Goal: Task Accomplishment & Management: Use online tool/utility

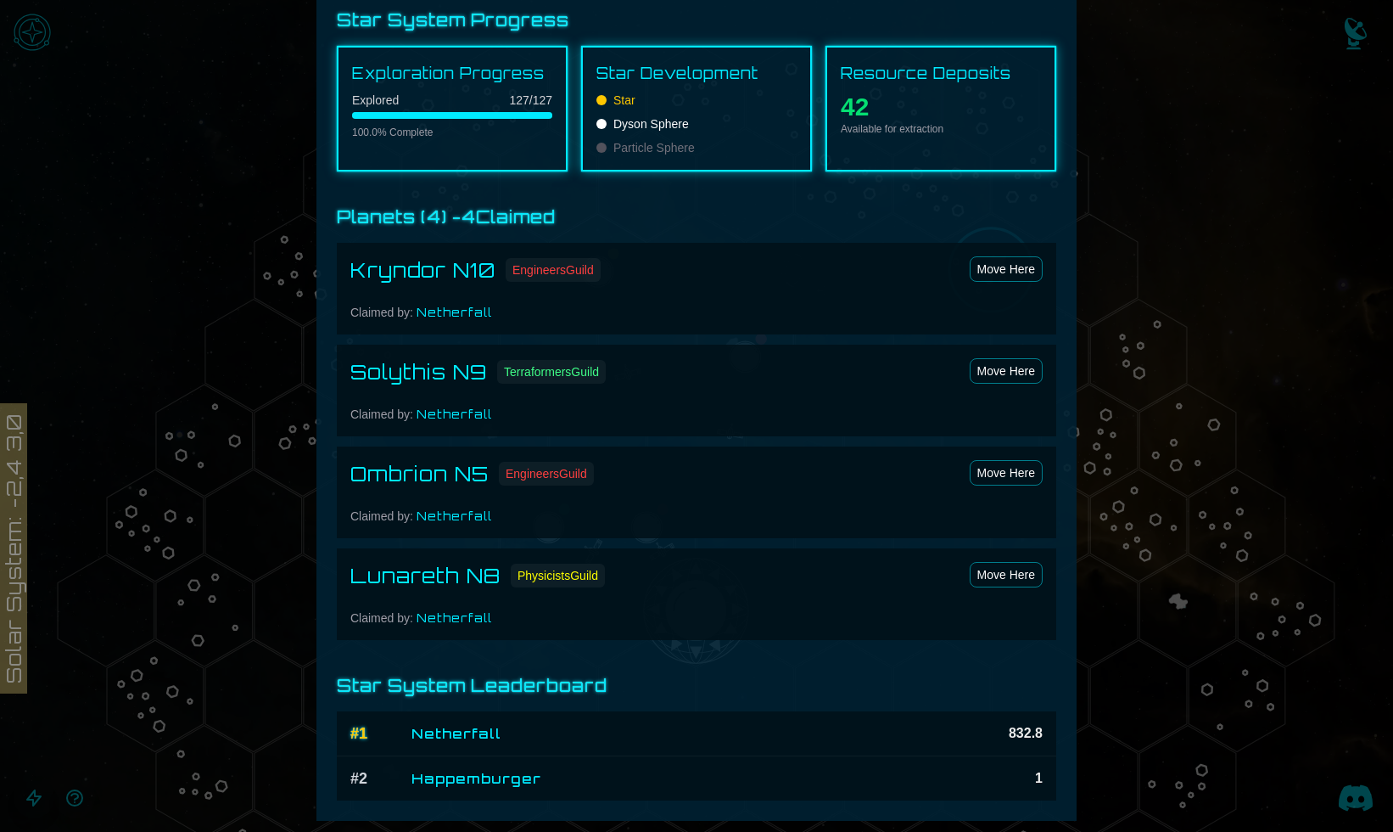
scroll to position [924, 0]
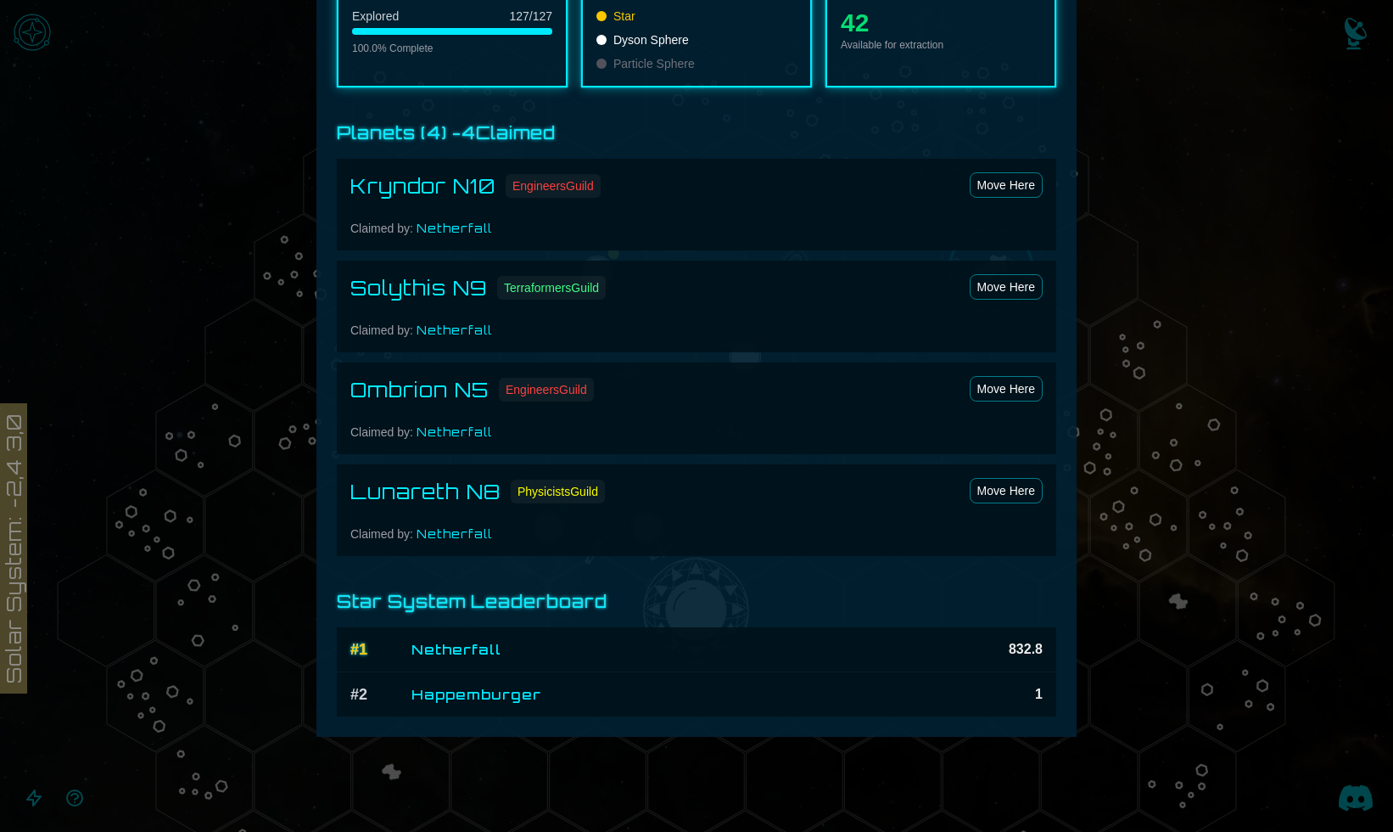
click at [1153, 491] on div at bounding box center [696, 416] width 1393 height 832
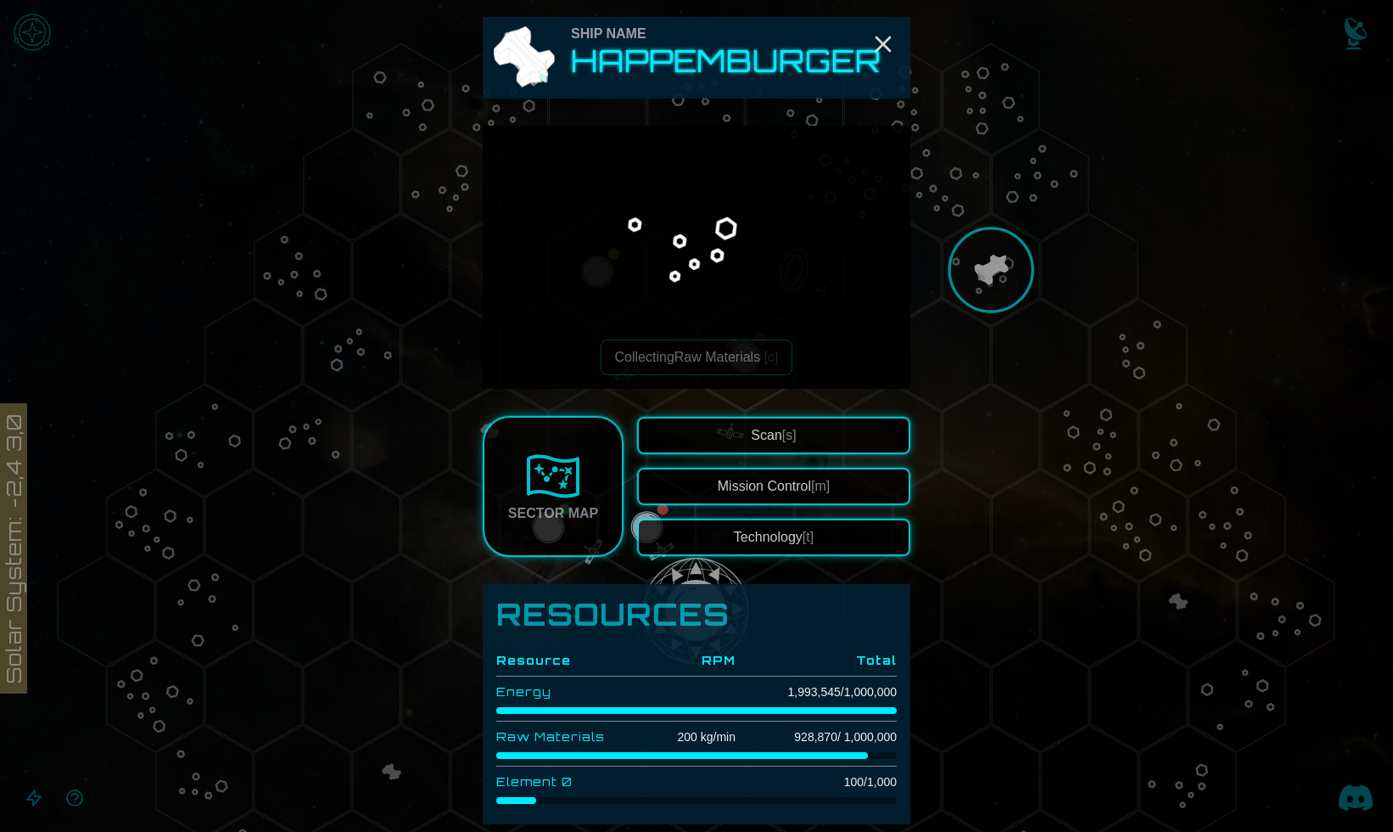
click at [881, 527] on button "Technology [t]" at bounding box center [773, 536] width 273 height 37
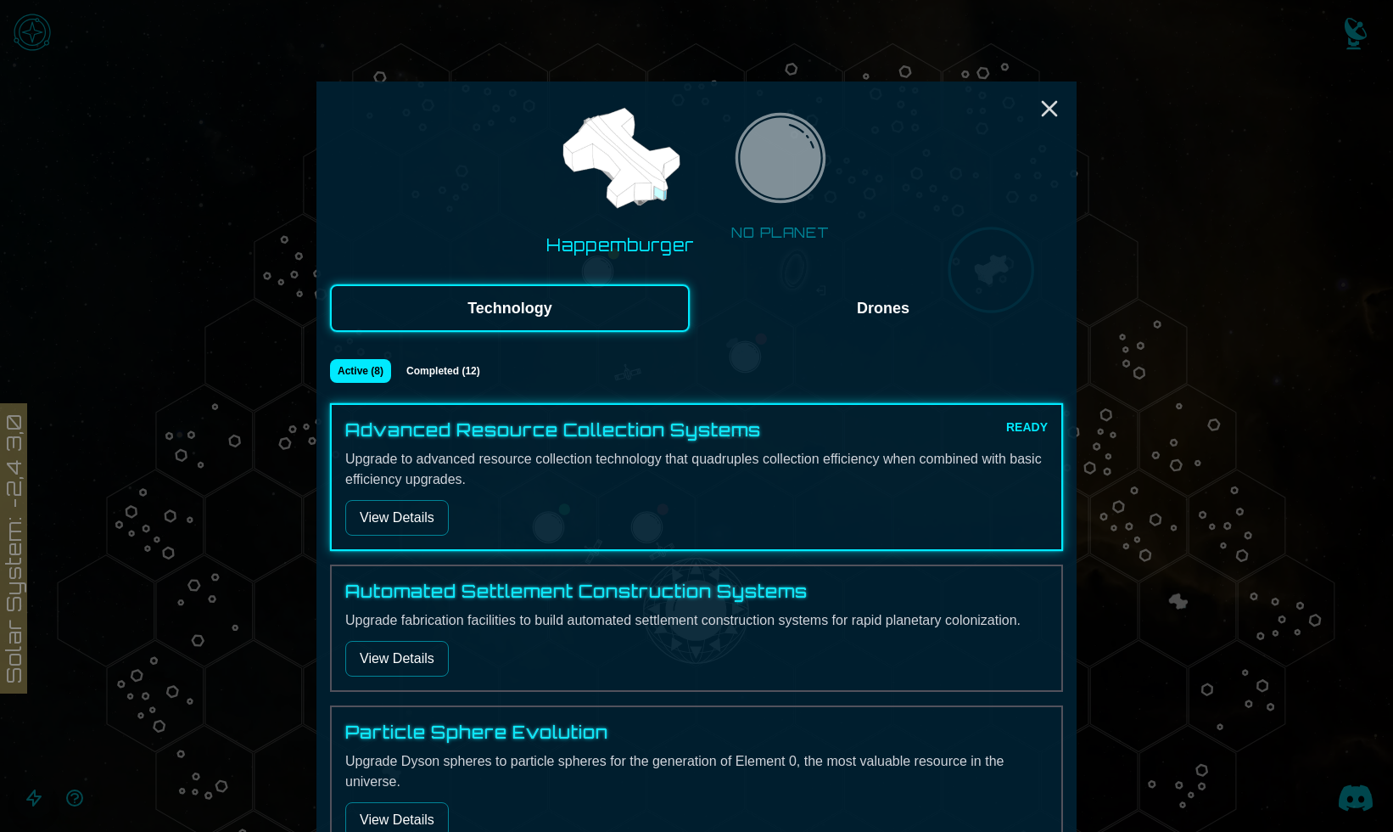
click at [426, 524] on button "View Details" at bounding box center [397, 518] width 104 height 36
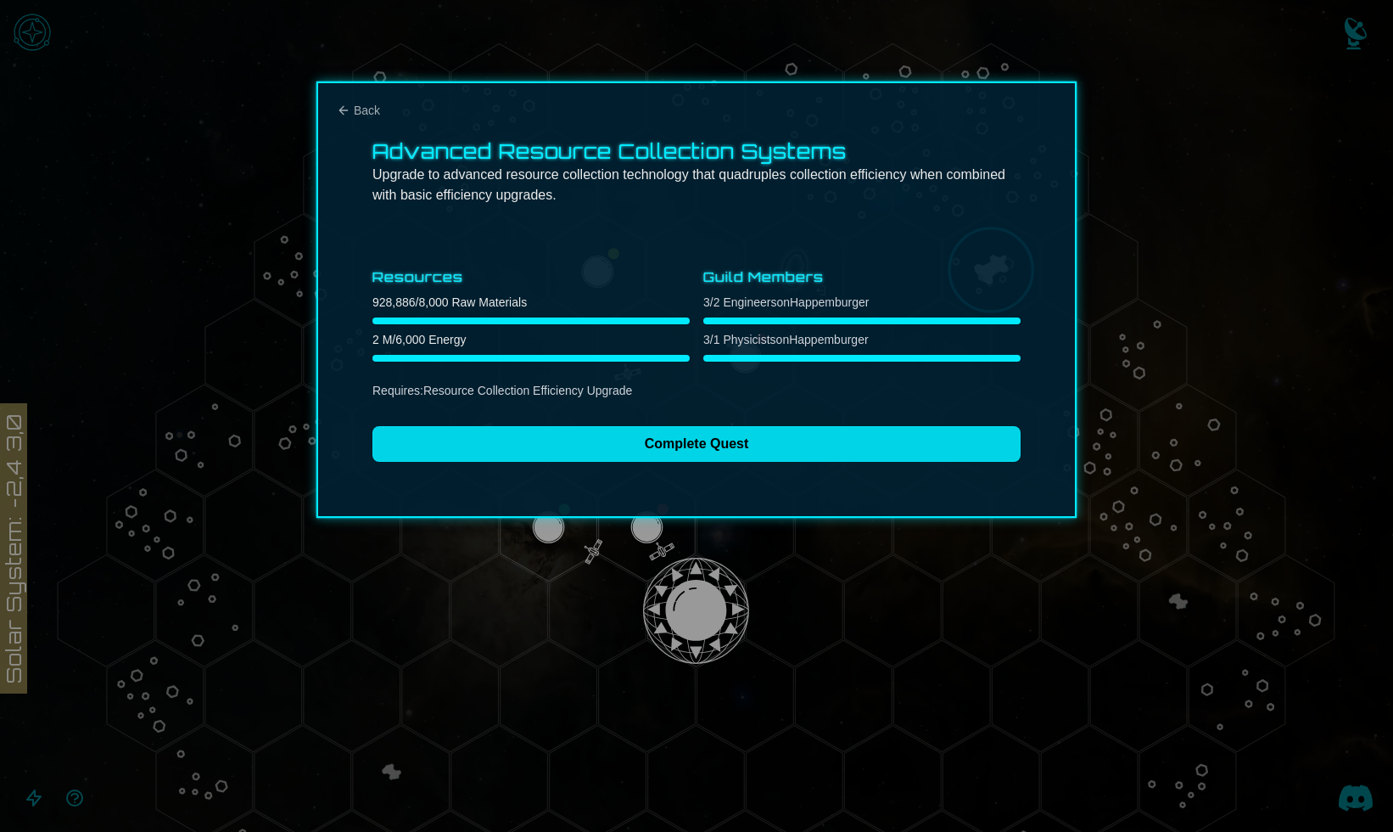
click at [639, 433] on button "Complete Quest" at bounding box center [696, 444] width 648 height 36
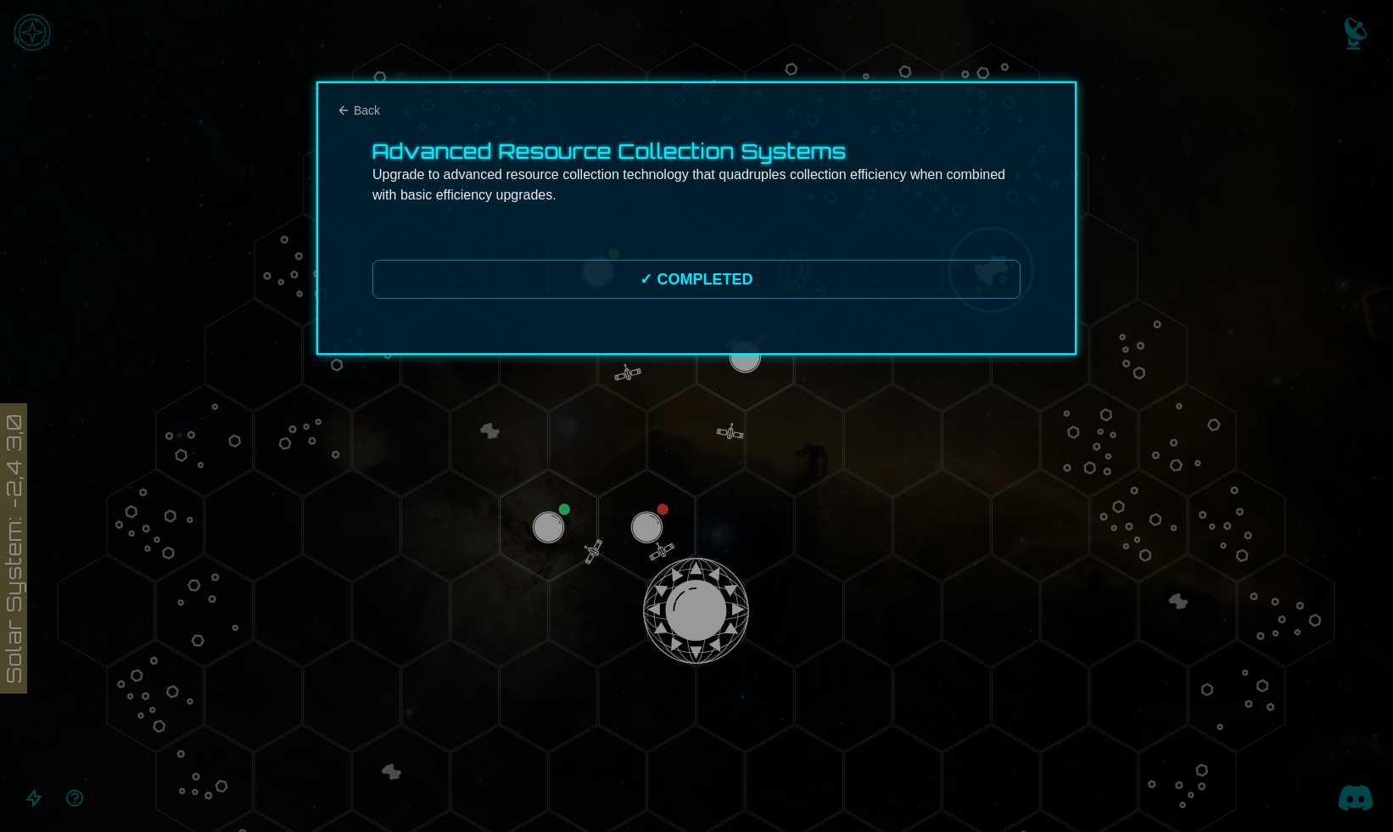
click at [869, 515] on div at bounding box center [696, 416] width 1393 height 832
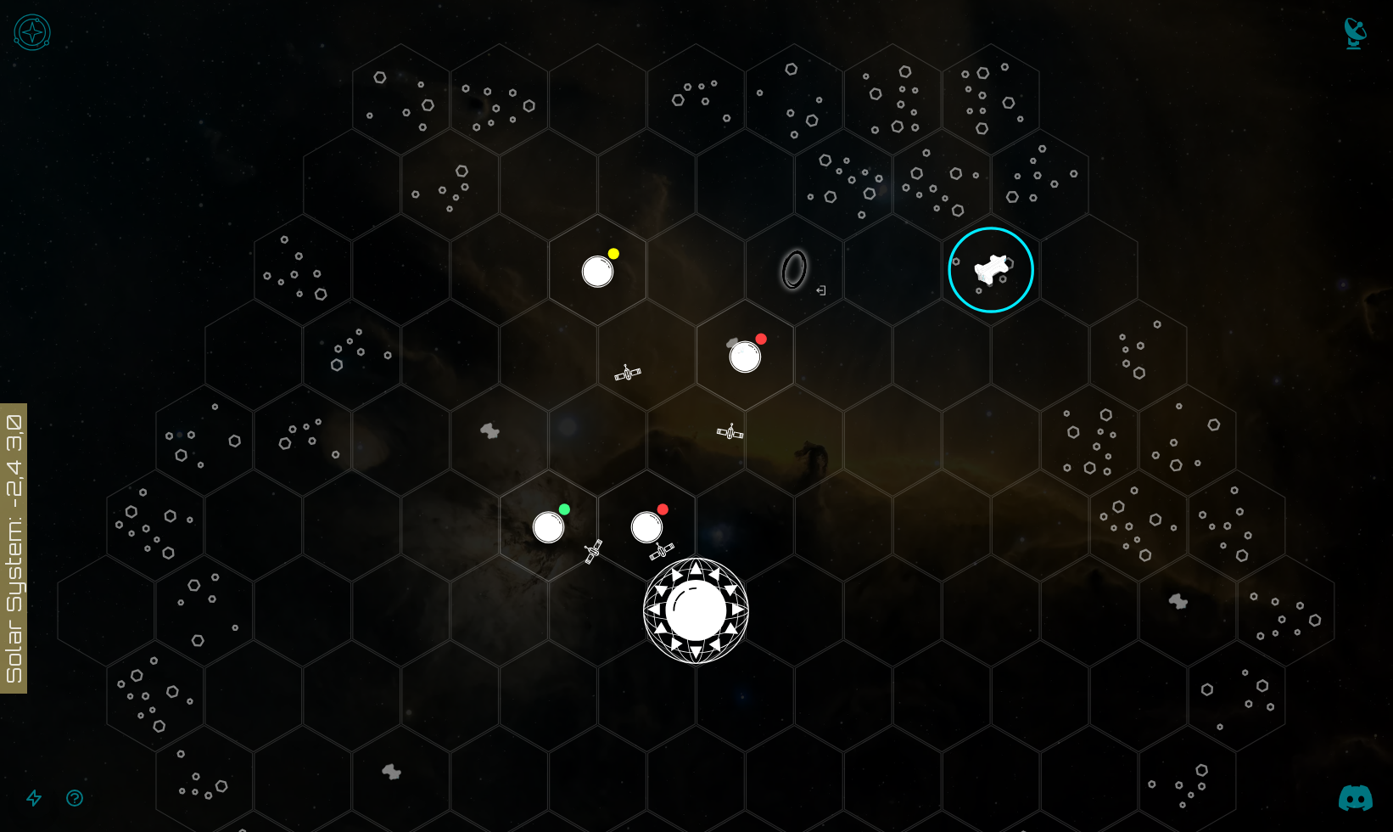
click at [944, 198] on polygon "Hex at coordinates 5,-5, clickable" at bounding box center [941, 184] width 97 height 111
click at [988, 266] on polygon "Hex at coordinates 5,-4, clickable" at bounding box center [991, 269] width 97 height 111
click at [988, 266] on image at bounding box center [990, 269] width 159 height 159
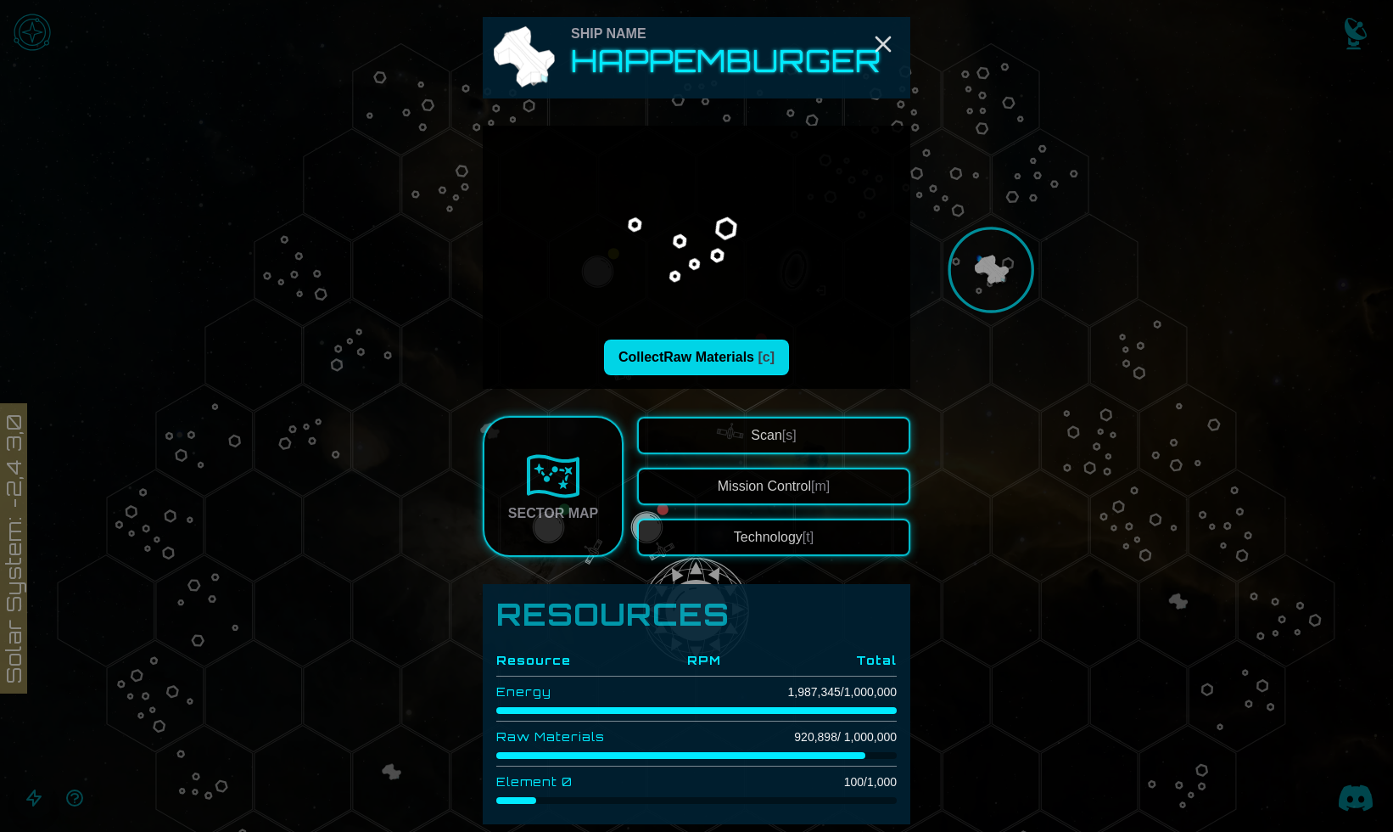
click at [714, 360] on button "Collect Raw Materials [c]" at bounding box center [696, 357] width 185 height 36
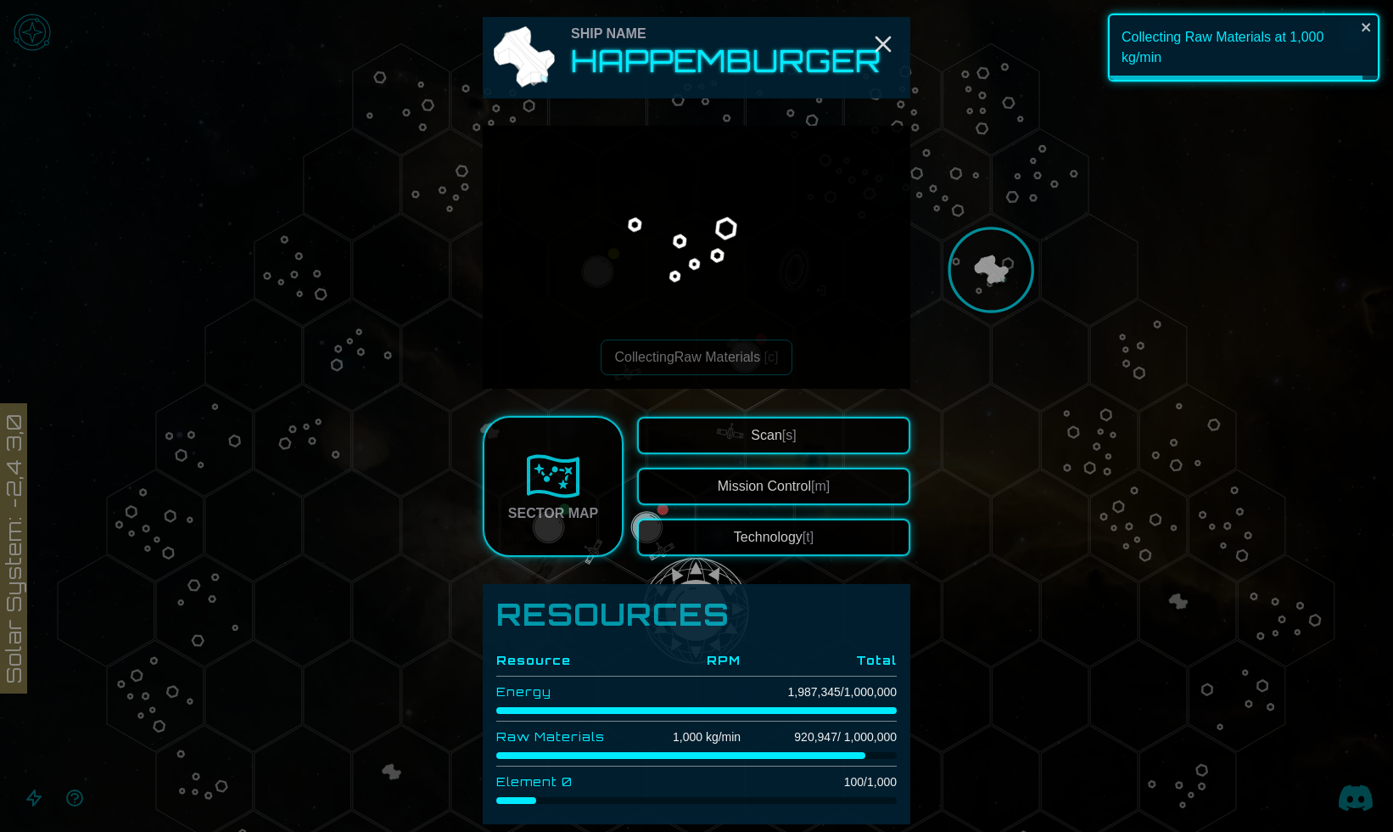
click at [749, 535] on button "Technology [t]" at bounding box center [773, 536] width 273 height 37
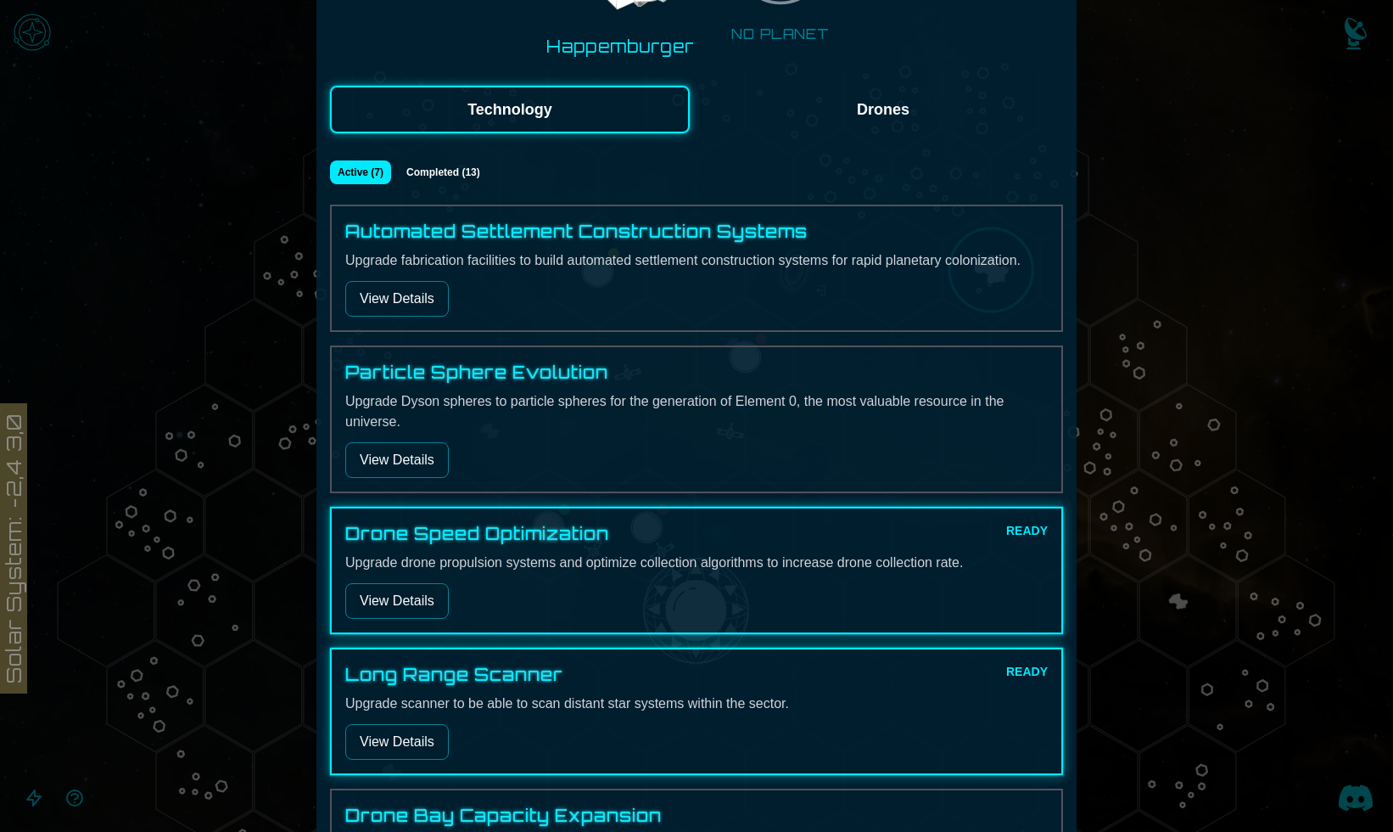
scroll to position [196, 0]
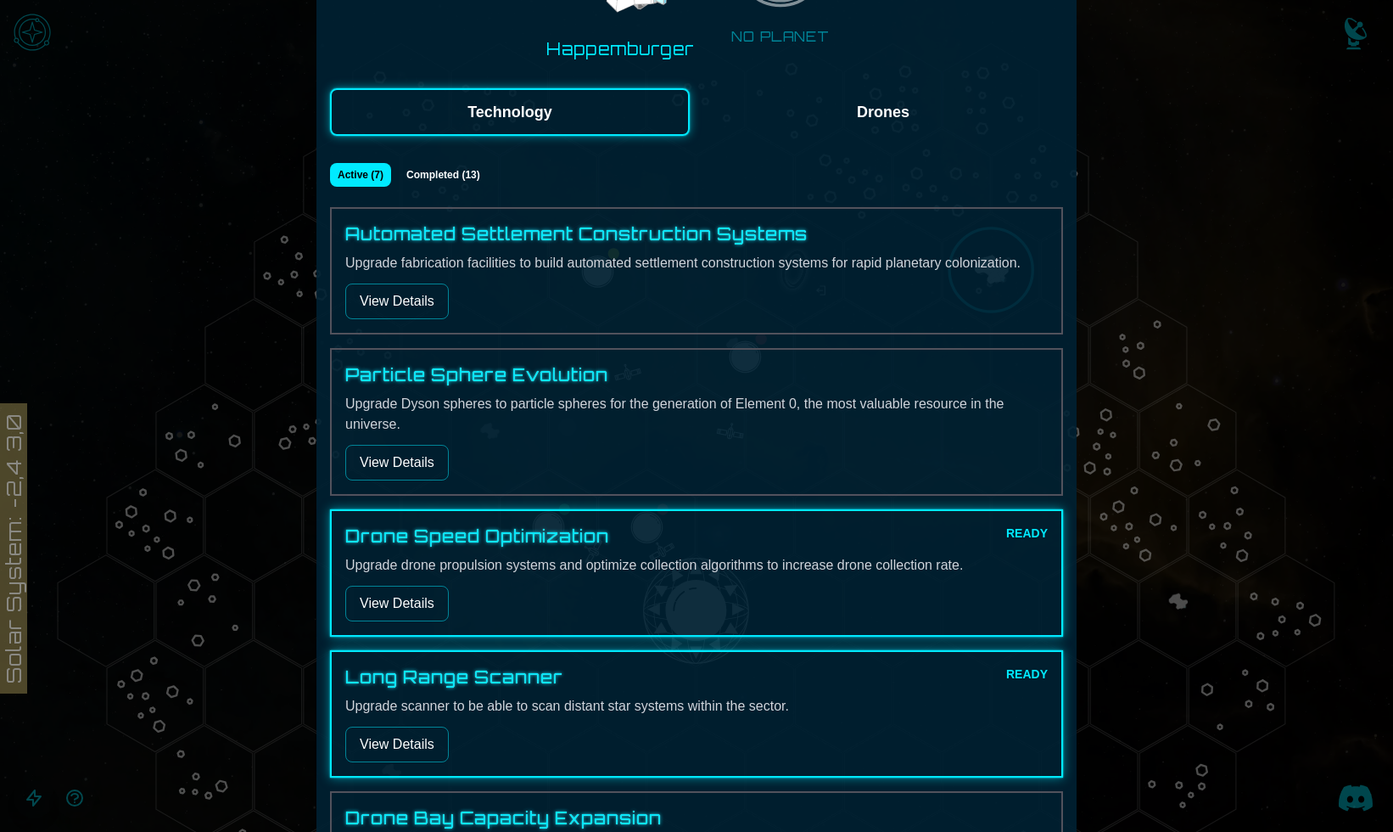
click at [835, 112] on button "Drones" at bounding box center [883, 112] width 360 height 48
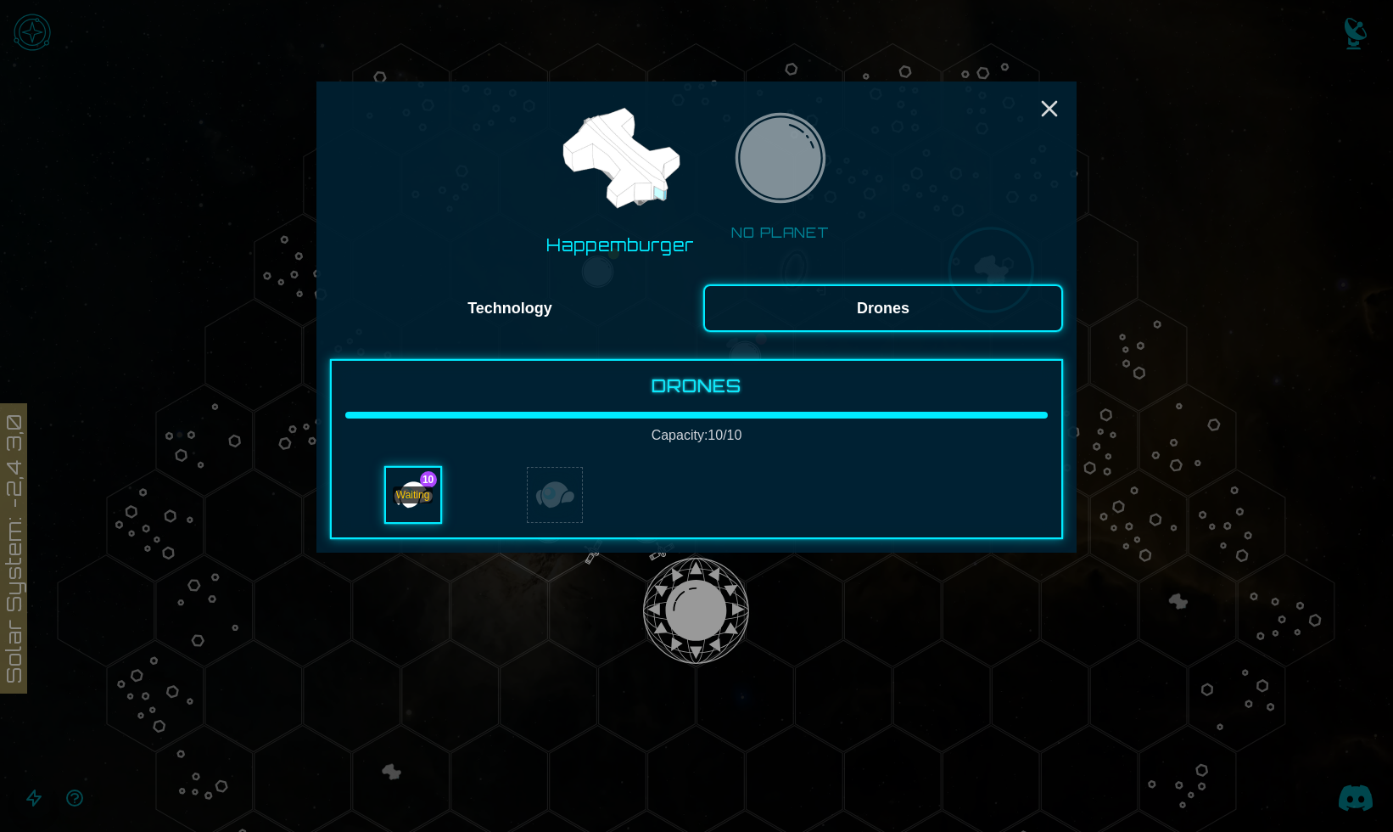
scroll to position [0, 0]
click at [406, 507] on div "Waiting" at bounding box center [413, 495] width 54 height 54
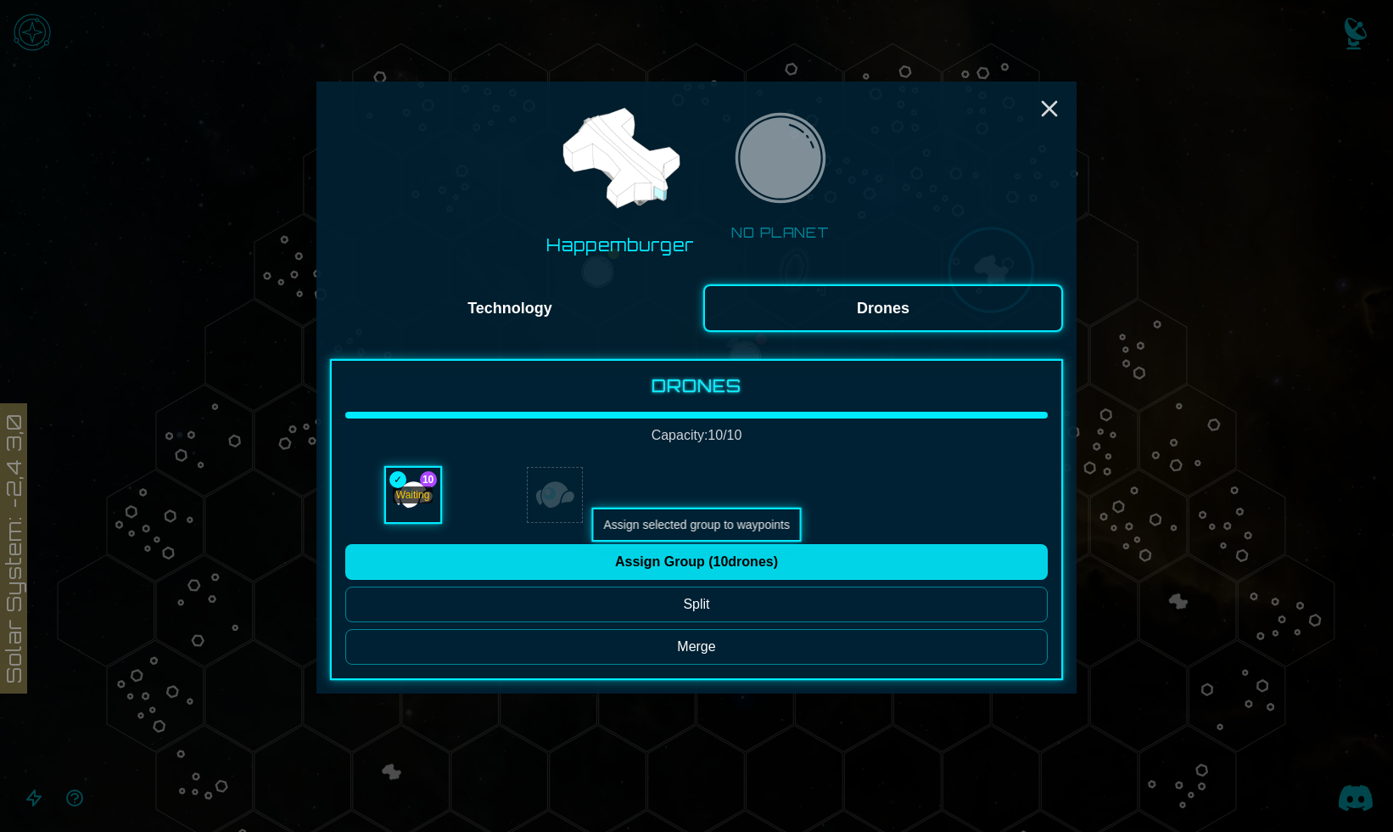
click at [678, 569] on button "Assign Group ( 10 drones)" at bounding box center [696, 562] width 703 height 36
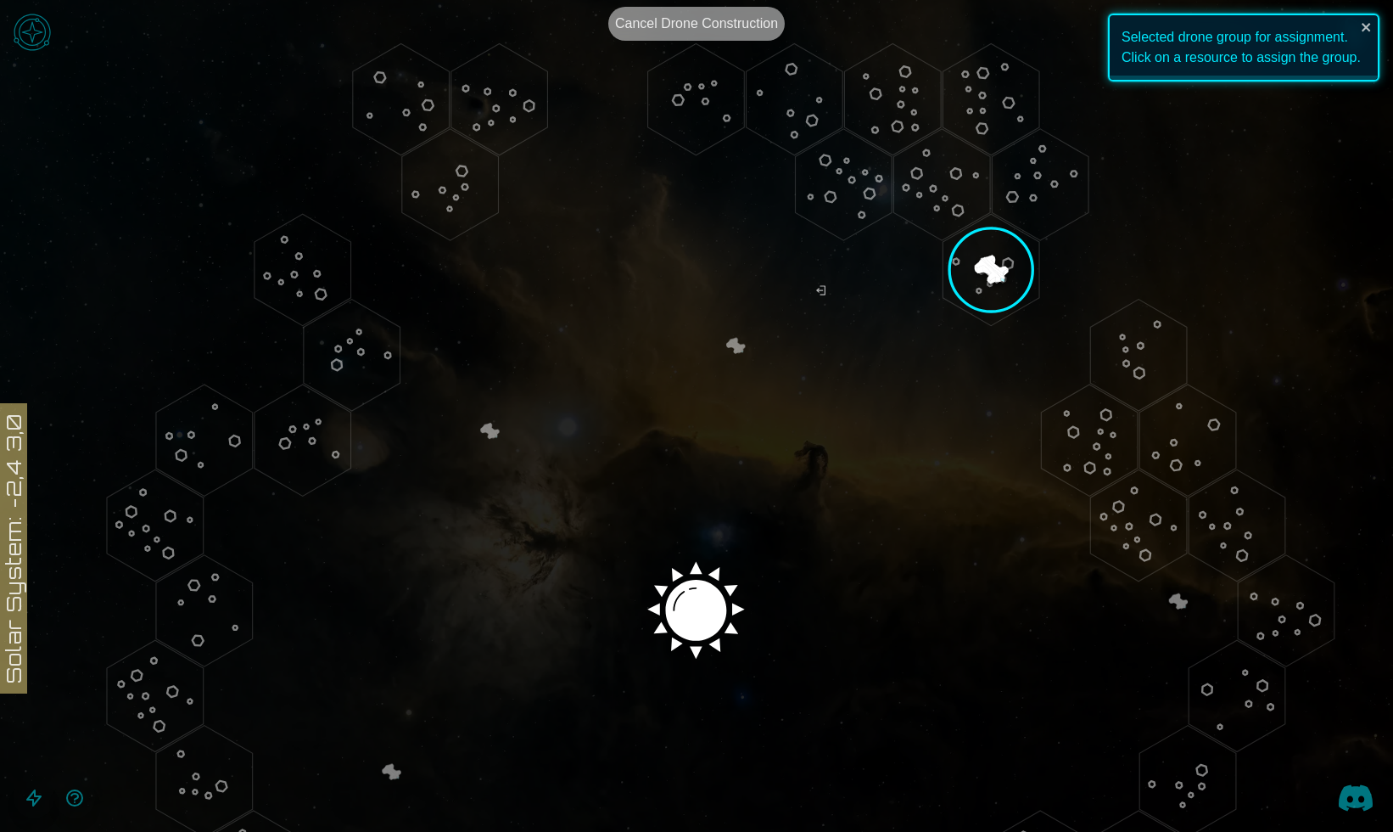
click at [703, 608] on image at bounding box center [697, 605] width 114 height 114
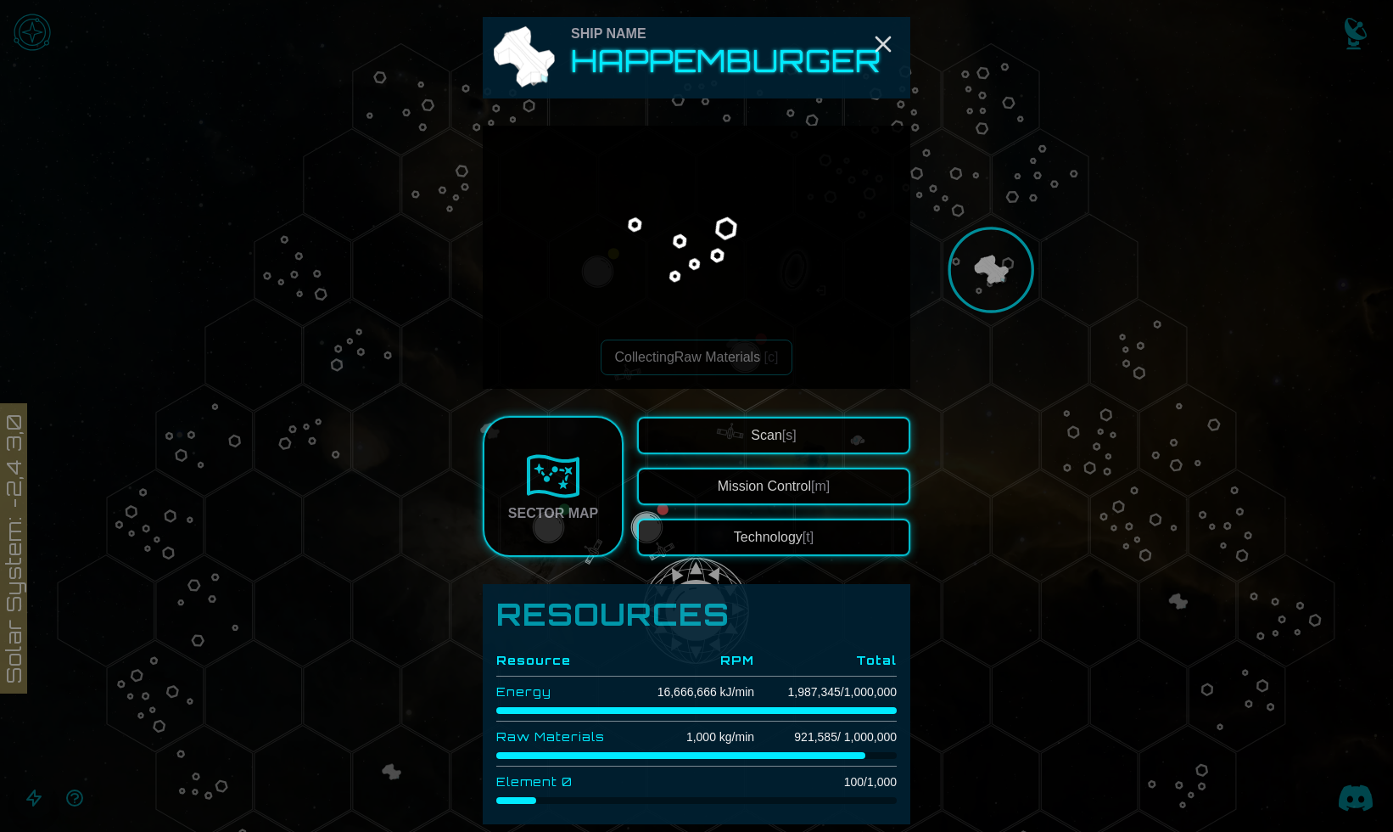
click at [1082, 573] on div at bounding box center [696, 416] width 1393 height 832
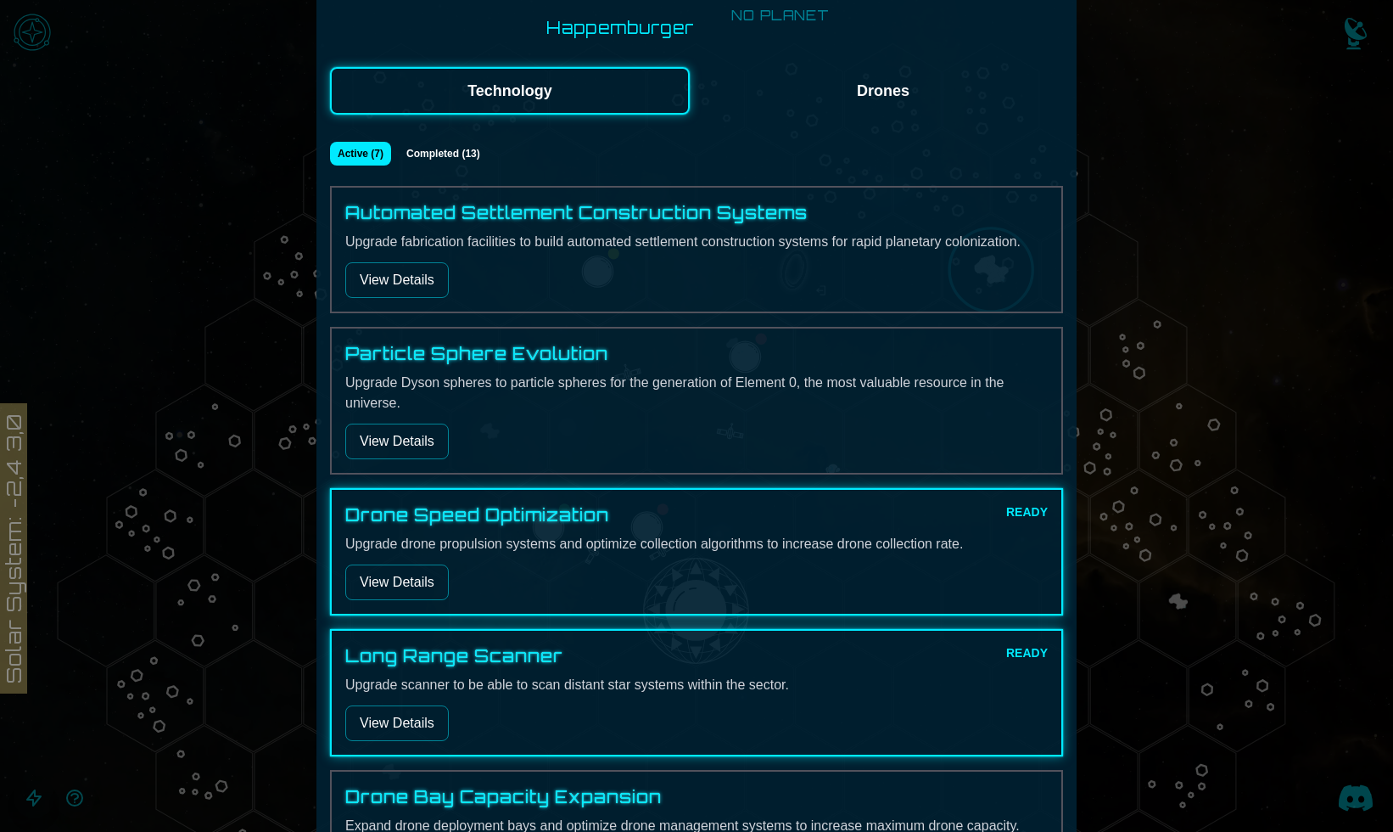
scroll to position [661, 0]
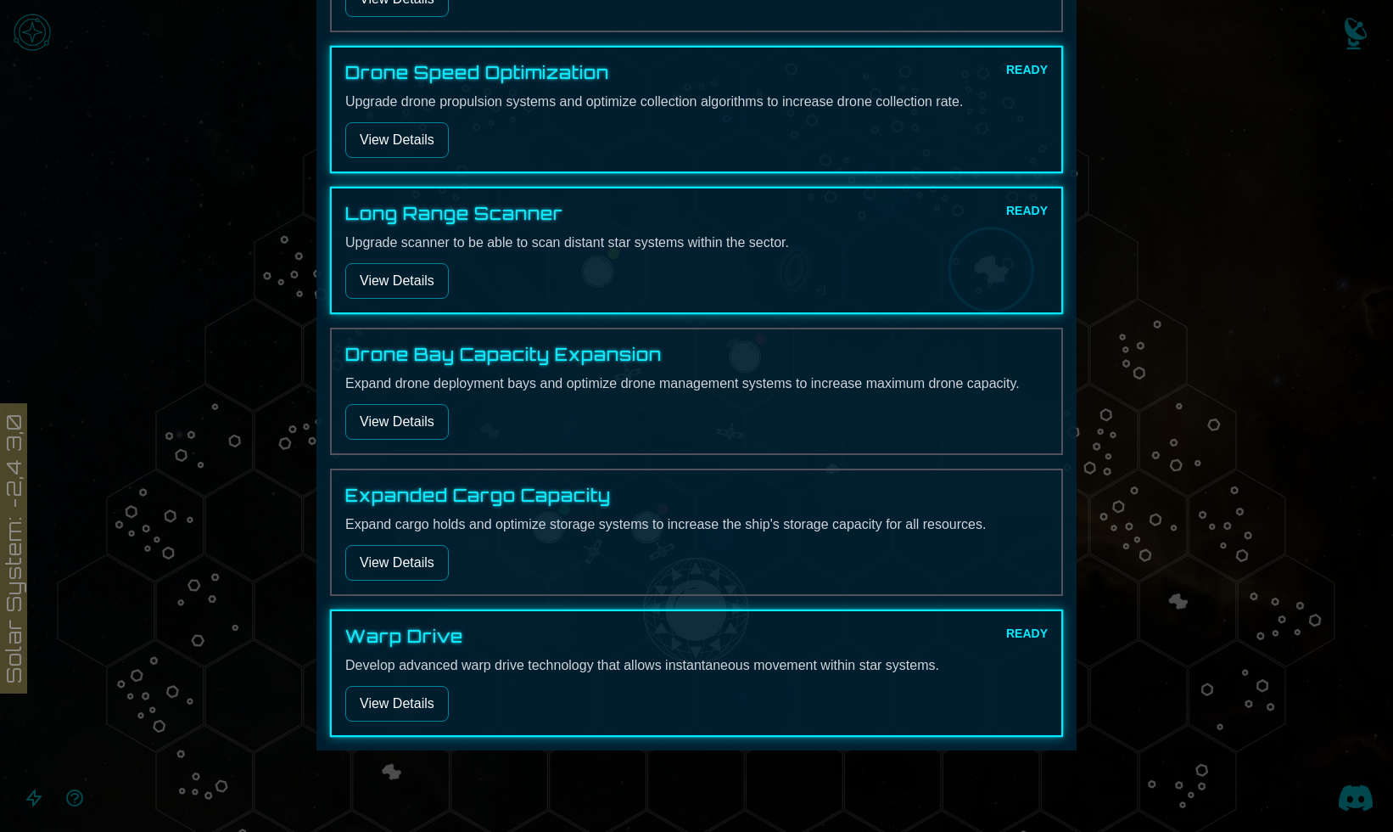
click at [400, 684] on div "Warp Drive READY Develop advanced warp drive technology that allows instantaneo…" at bounding box center [696, 672] width 703 height 97
click at [400, 705] on button "View Details" at bounding box center [397, 704] width 104 height 36
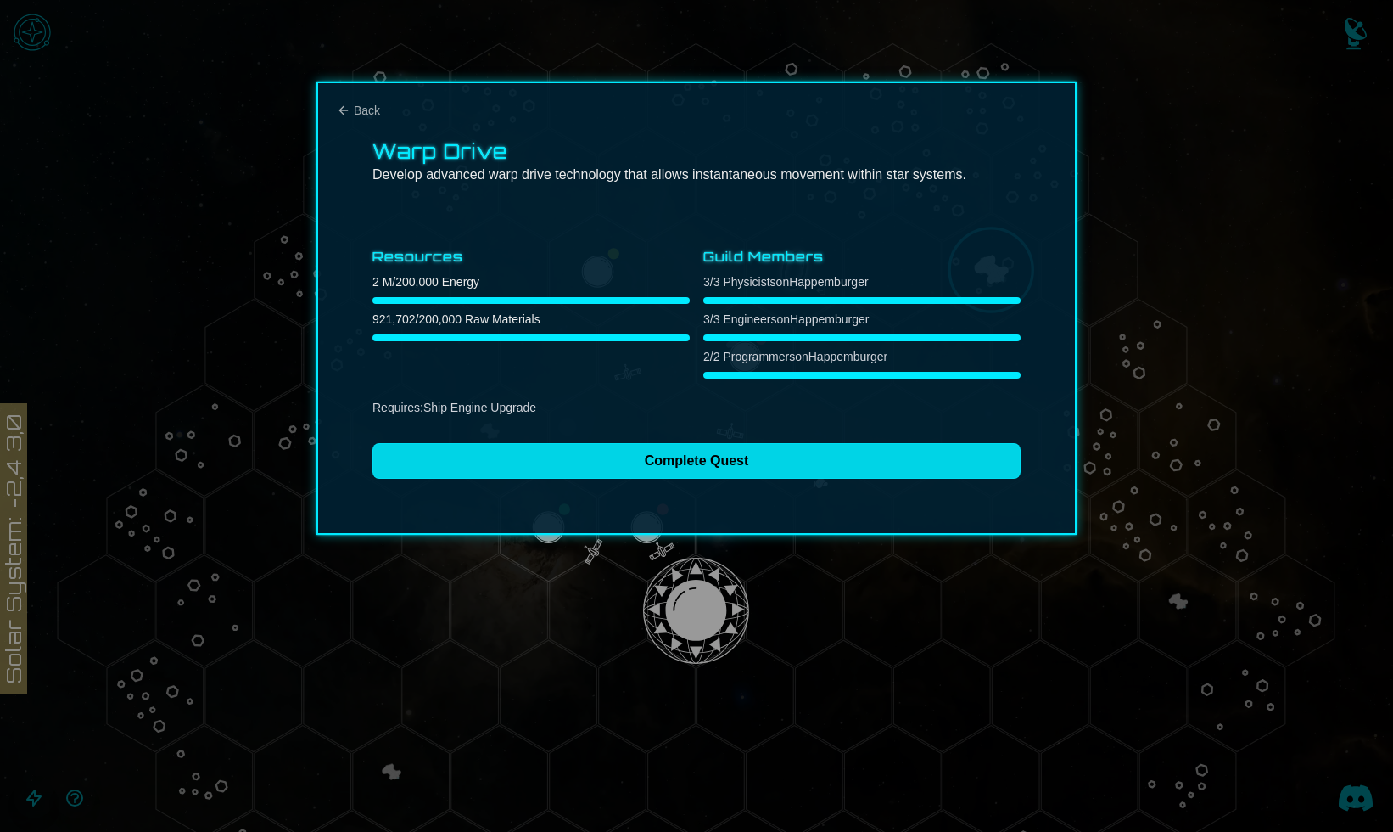
click at [588, 462] on button "Complete Quest" at bounding box center [696, 461] width 648 height 36
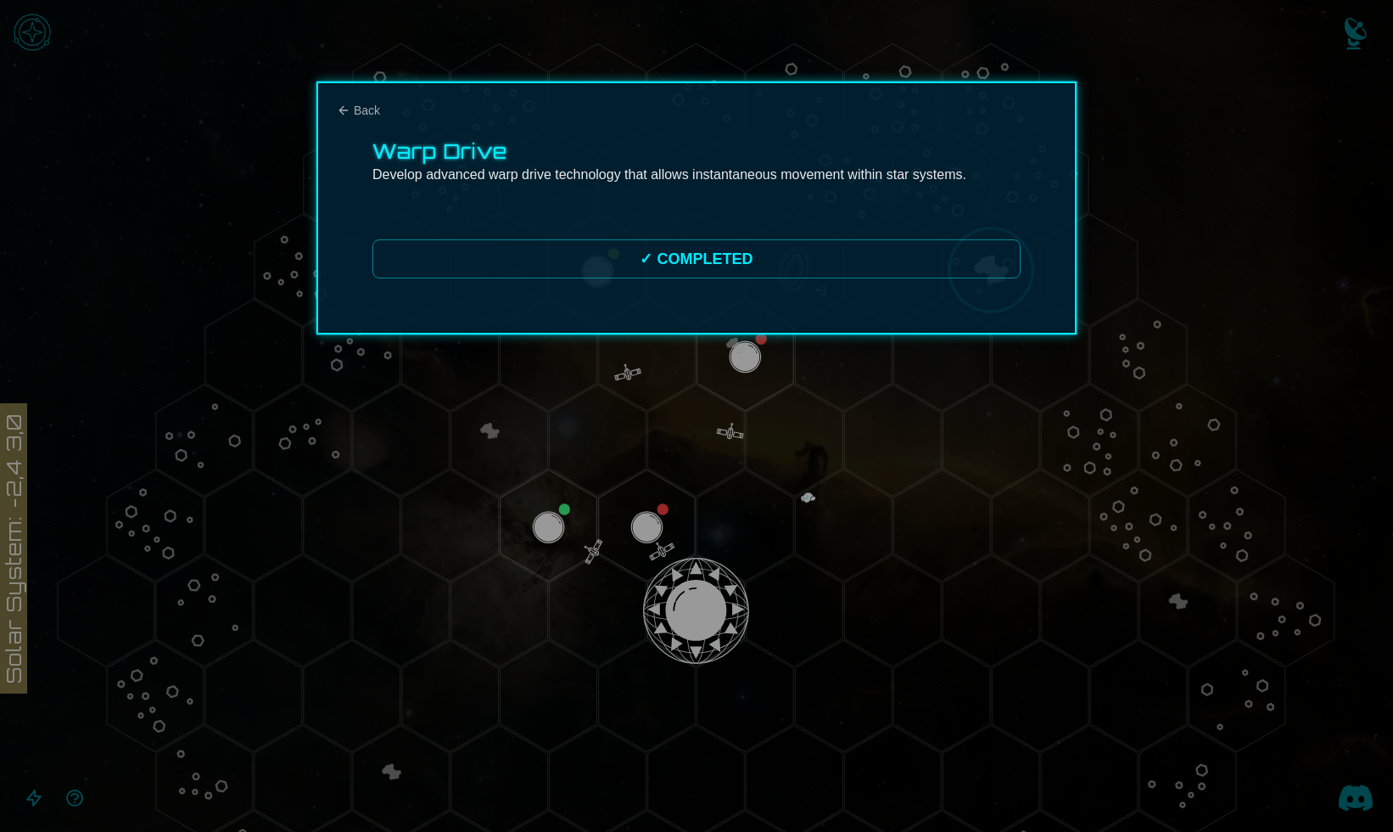
click at [703, 598] on div at bounding box center [696, 416] width 1393 height 832
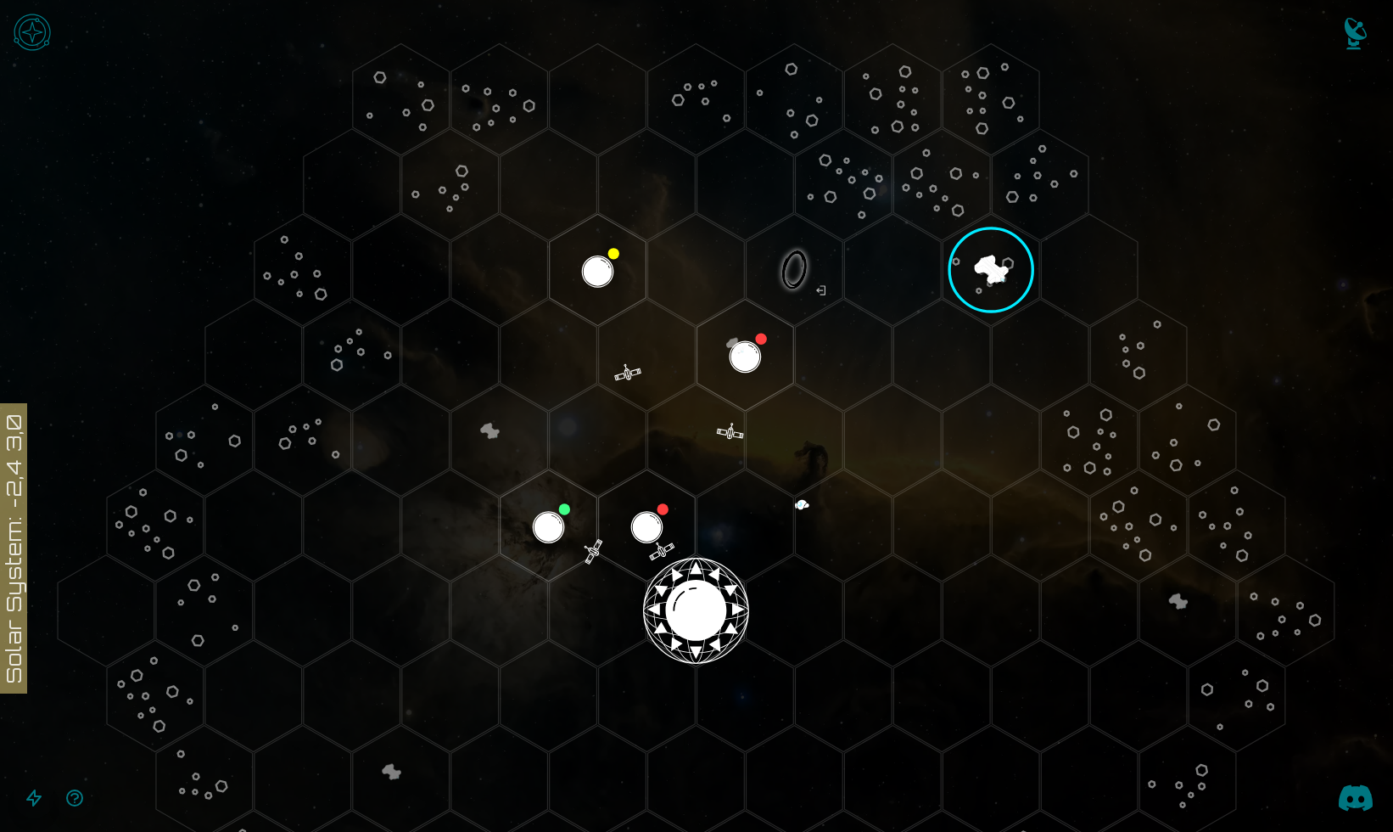
click at [703, 604] on polygon "Hex at coordinates 0,0, clickable" at bounding box center [696, 610] width 97 height 111
click at [703, 604] on image at bounding box center [697, 611] width 114 height 114
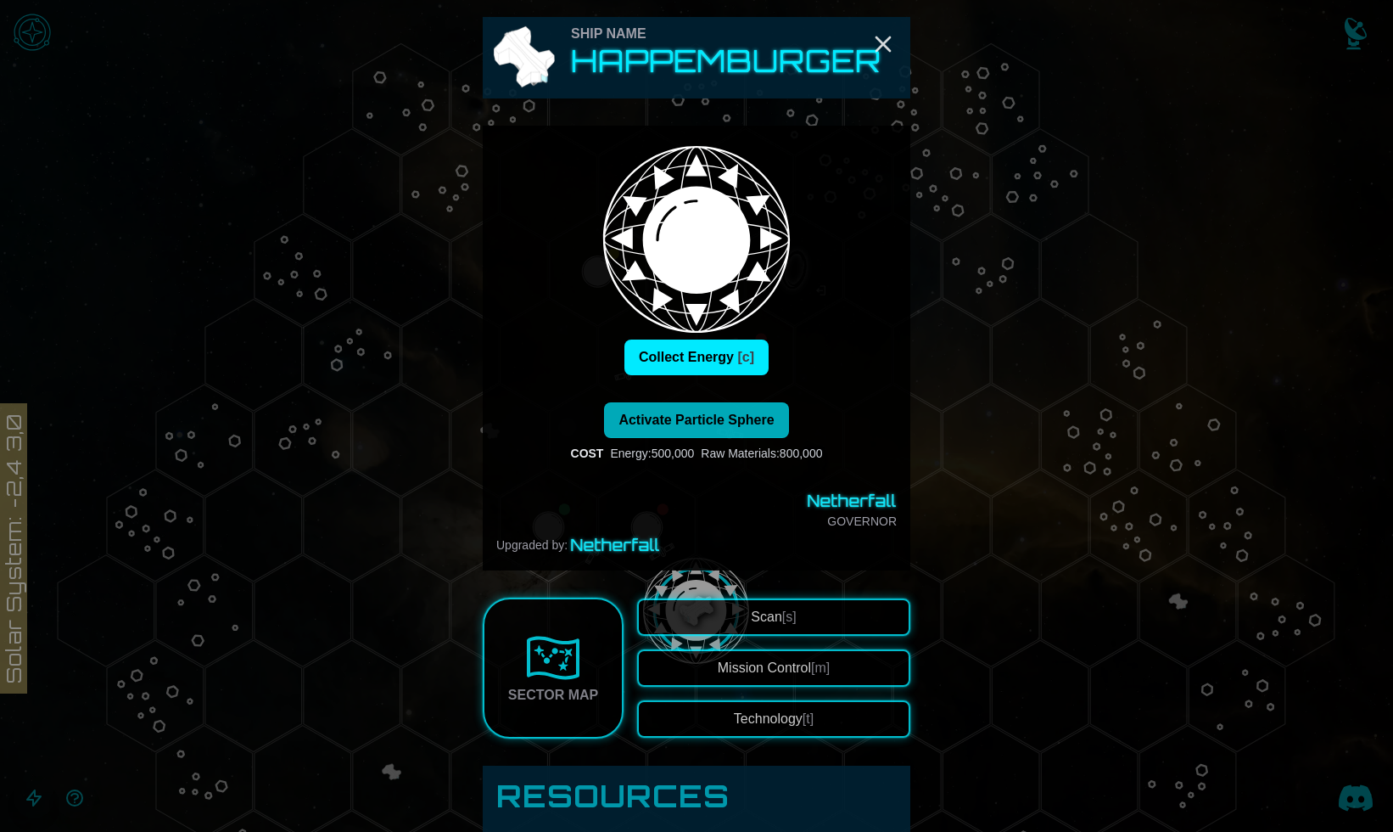
click at [720, 415] on span "Activate Particle Sphere" at bounding box center [696, 419] width 155 height 14
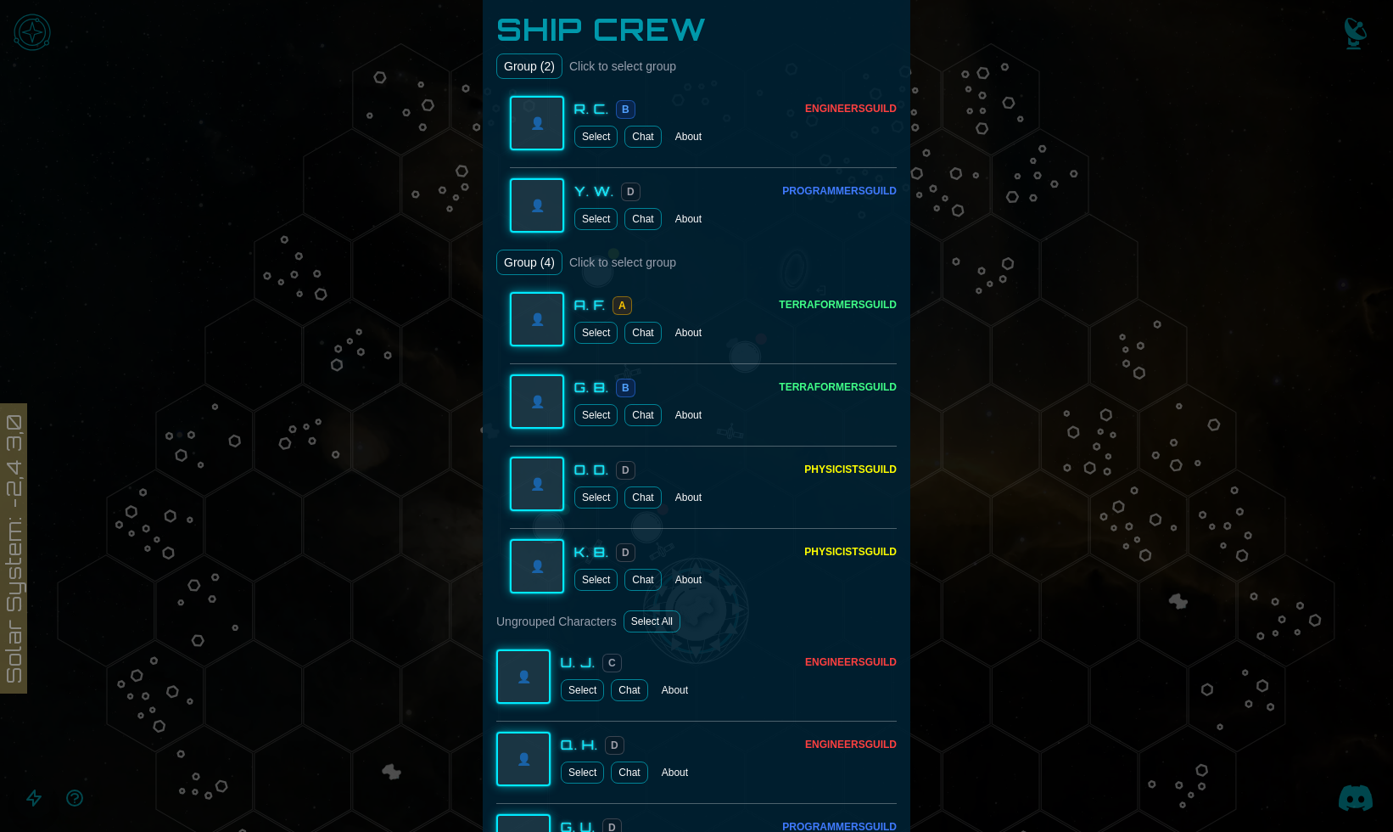
scroll to position [1262, 0]
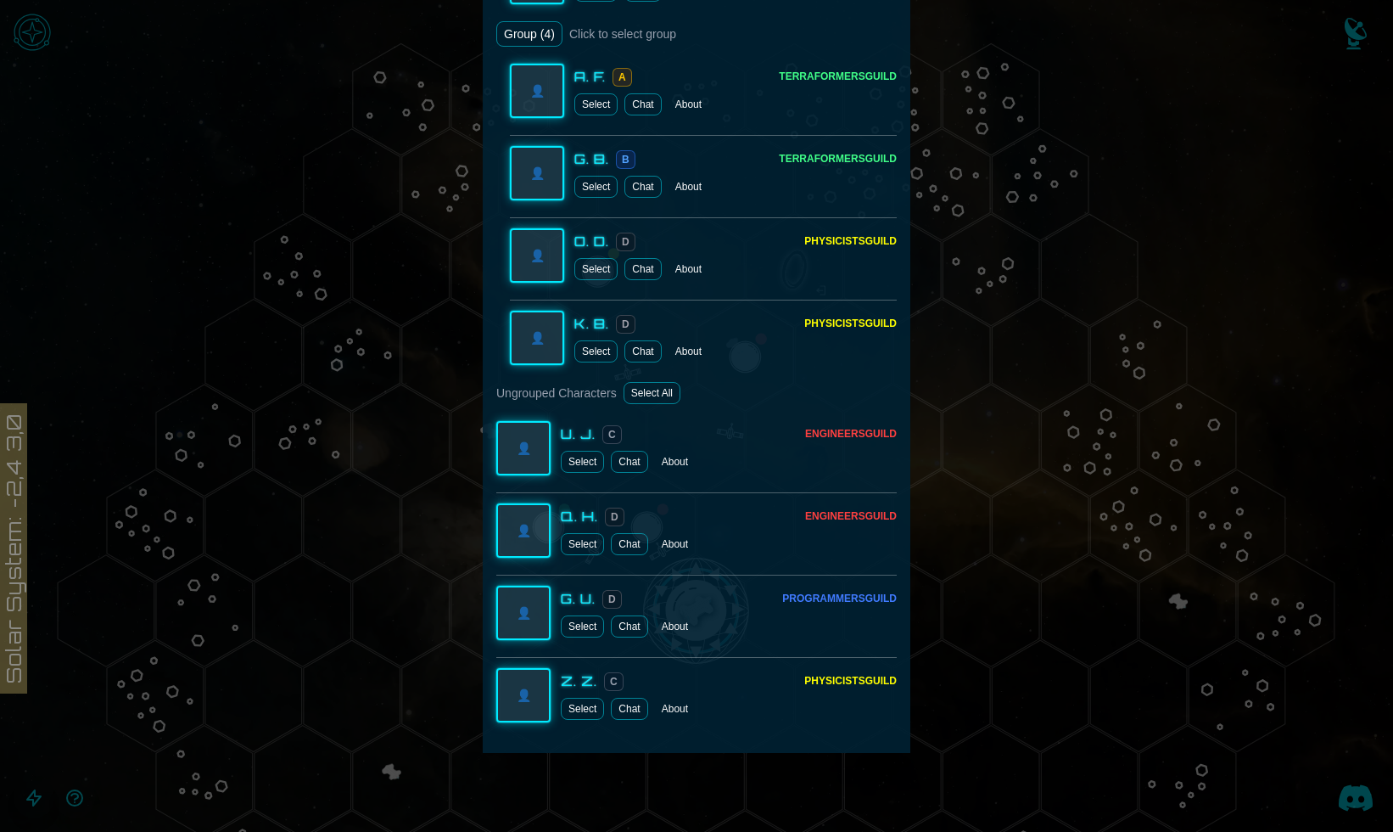
click at [1063, 358] on div at bounding box center [696, 416] width 1393 height 832
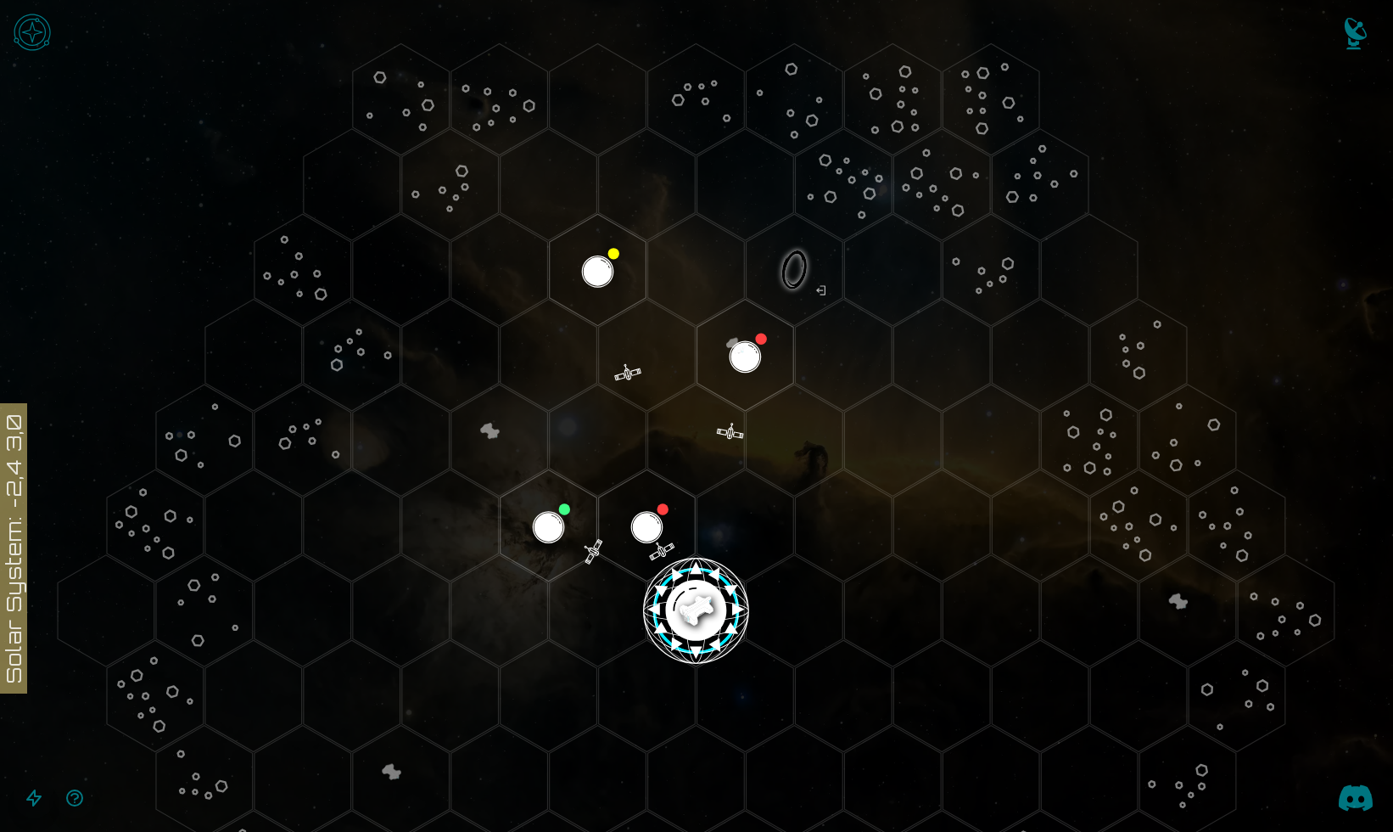
click at [1085, 434] on polygon "Hex at coordinates 5,-2, clickable" at bounding box center [1089, 439] width 97 height 111
click at [1085, 434] on image at bounding box center [1089, 440] width 125 height 125
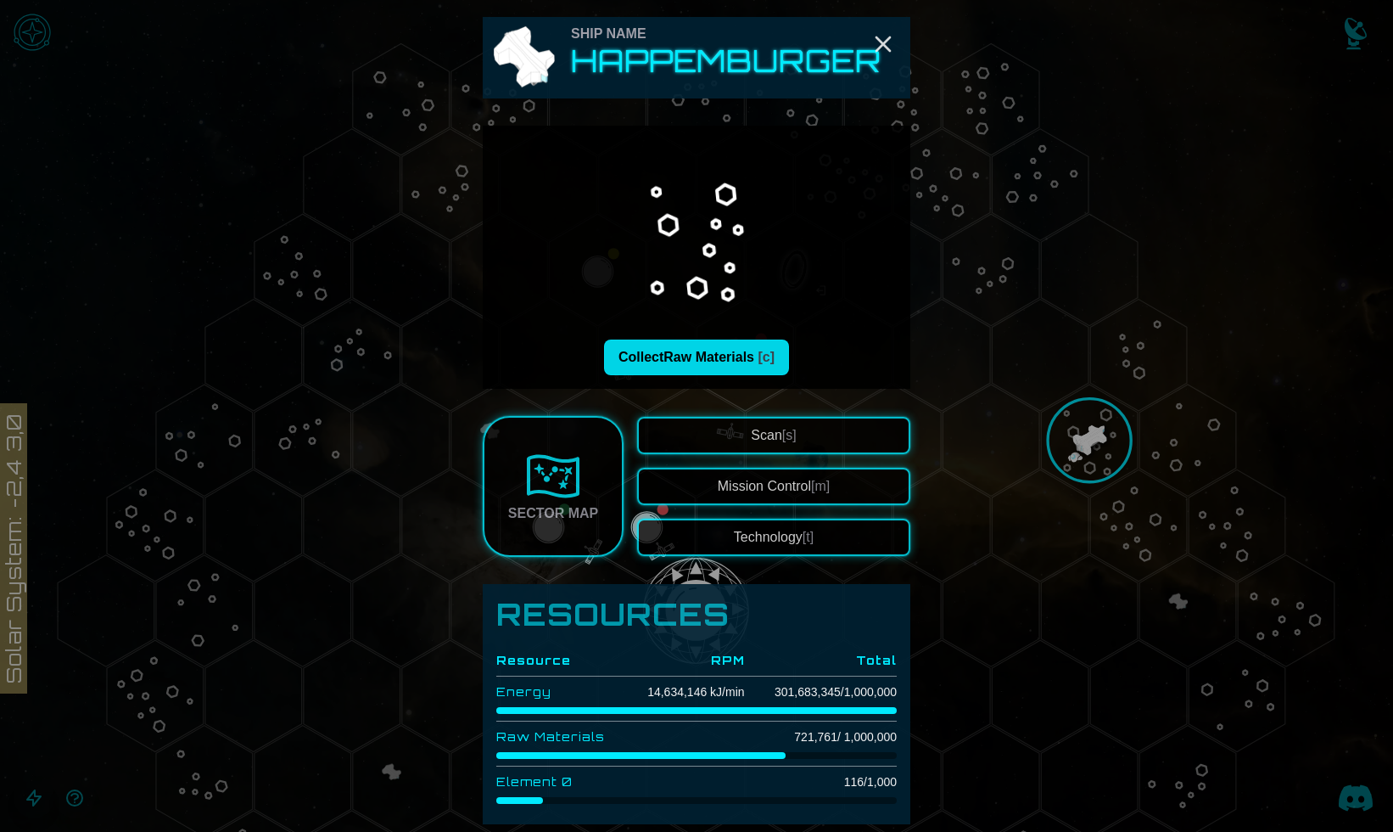
click at [724, 361] on button "Collect Raw Materials [c]" at bounding box center [696, 357] width 185 height 36
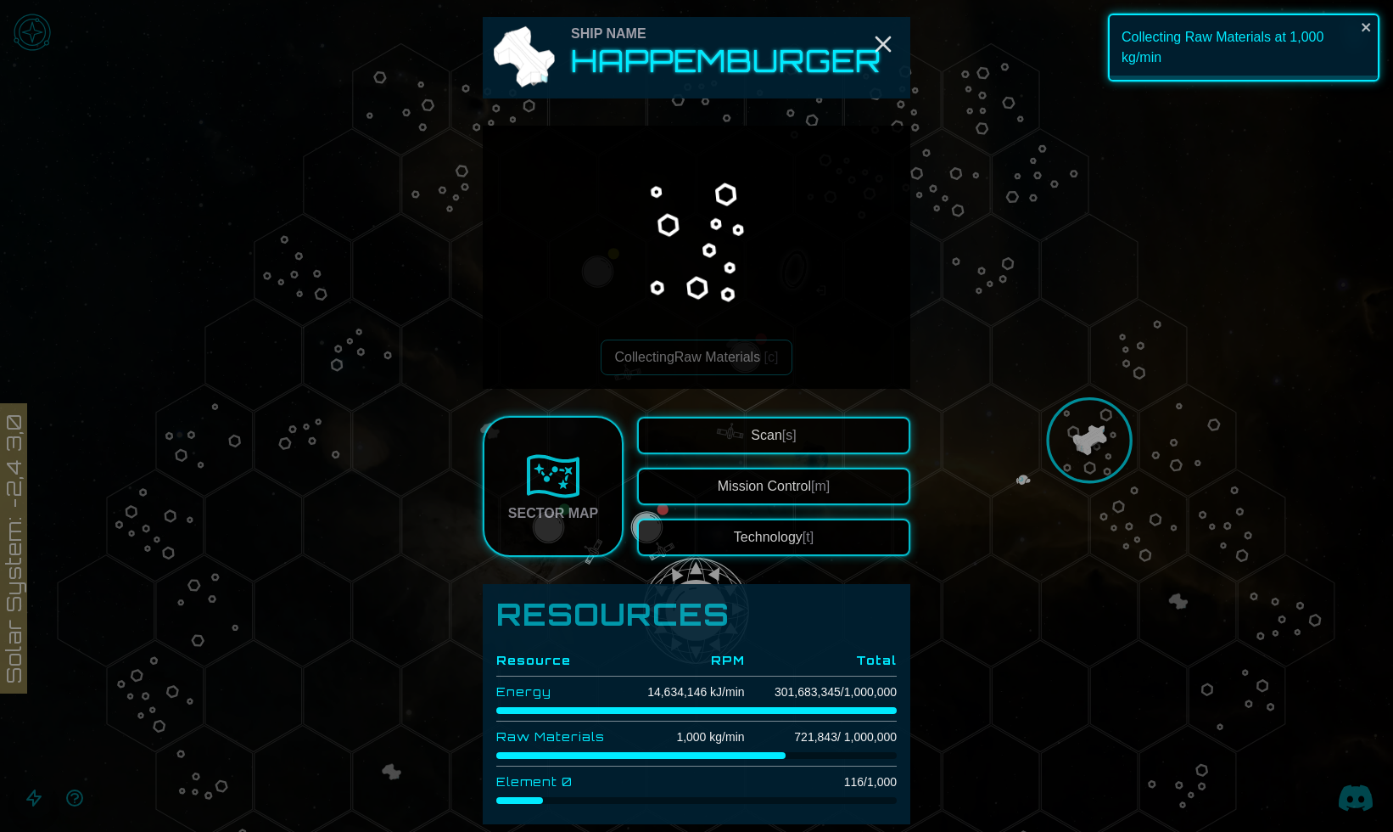
click at [801, 550] on button "Technology [t]" at bounding box center [773, 536] width 273 height 37
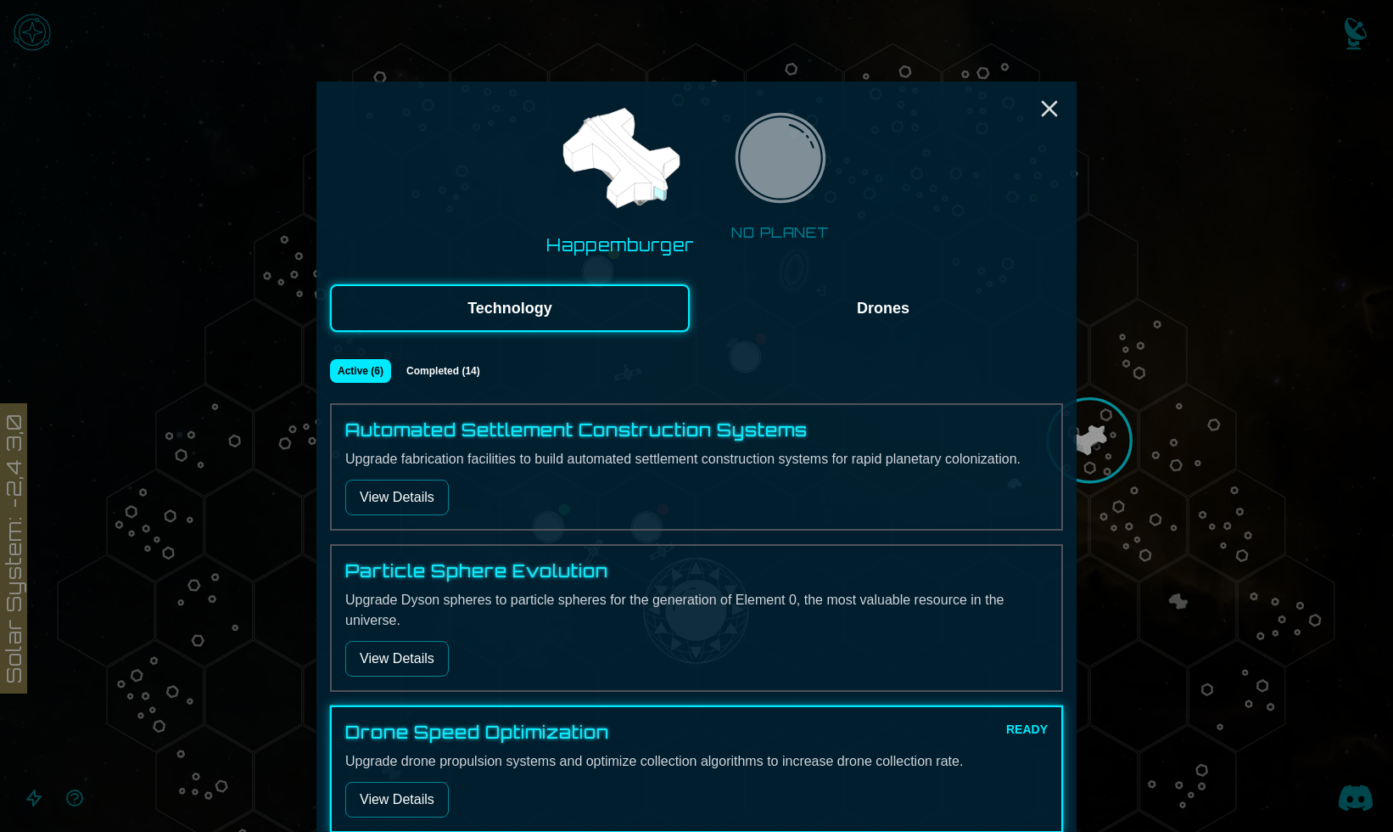
click at [817, 317] on button "Drones" at bounding box center [883, 308] width 360 height 48
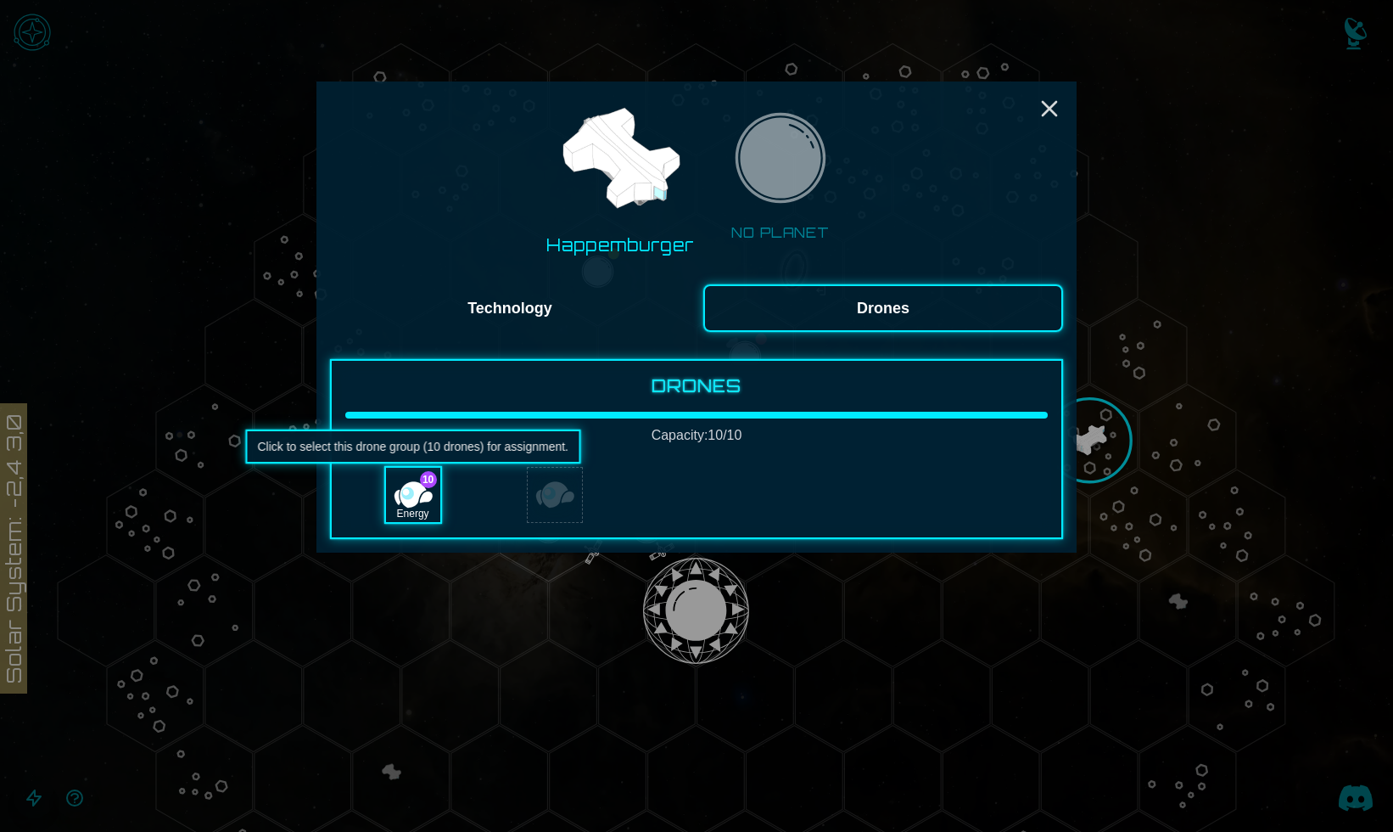
click at [425, 491] on div "Energy" at bounding box center [413, 495] width 54 height 54
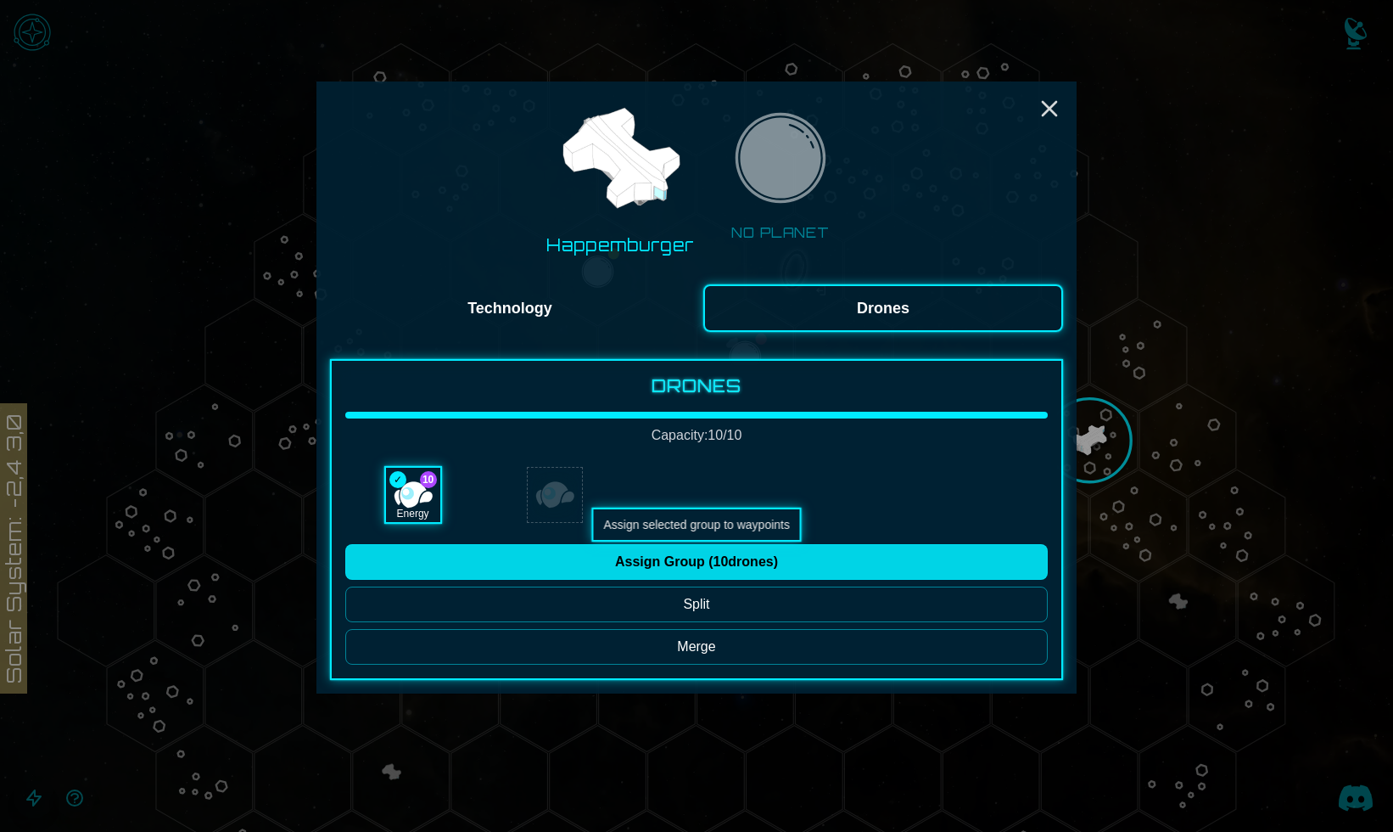
click at [821, 561] on button "Assign Group ( 10 drones)" at bounding box center [696, 562] width 703 height 36
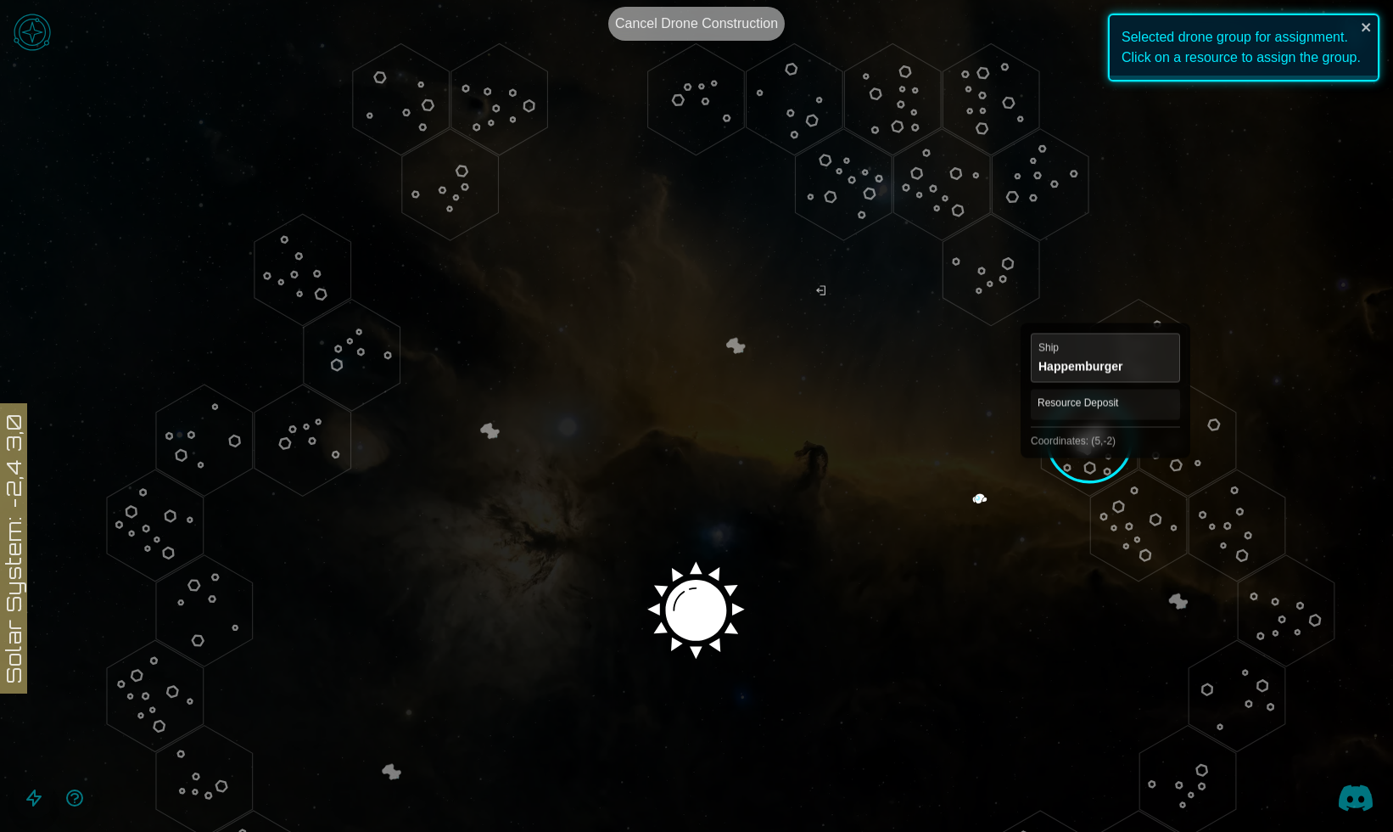
click at [1102, 453] on polygon "Hex at coordinates 5,-2, clickable" at bounding box center [1089, 439] width 97 height 111
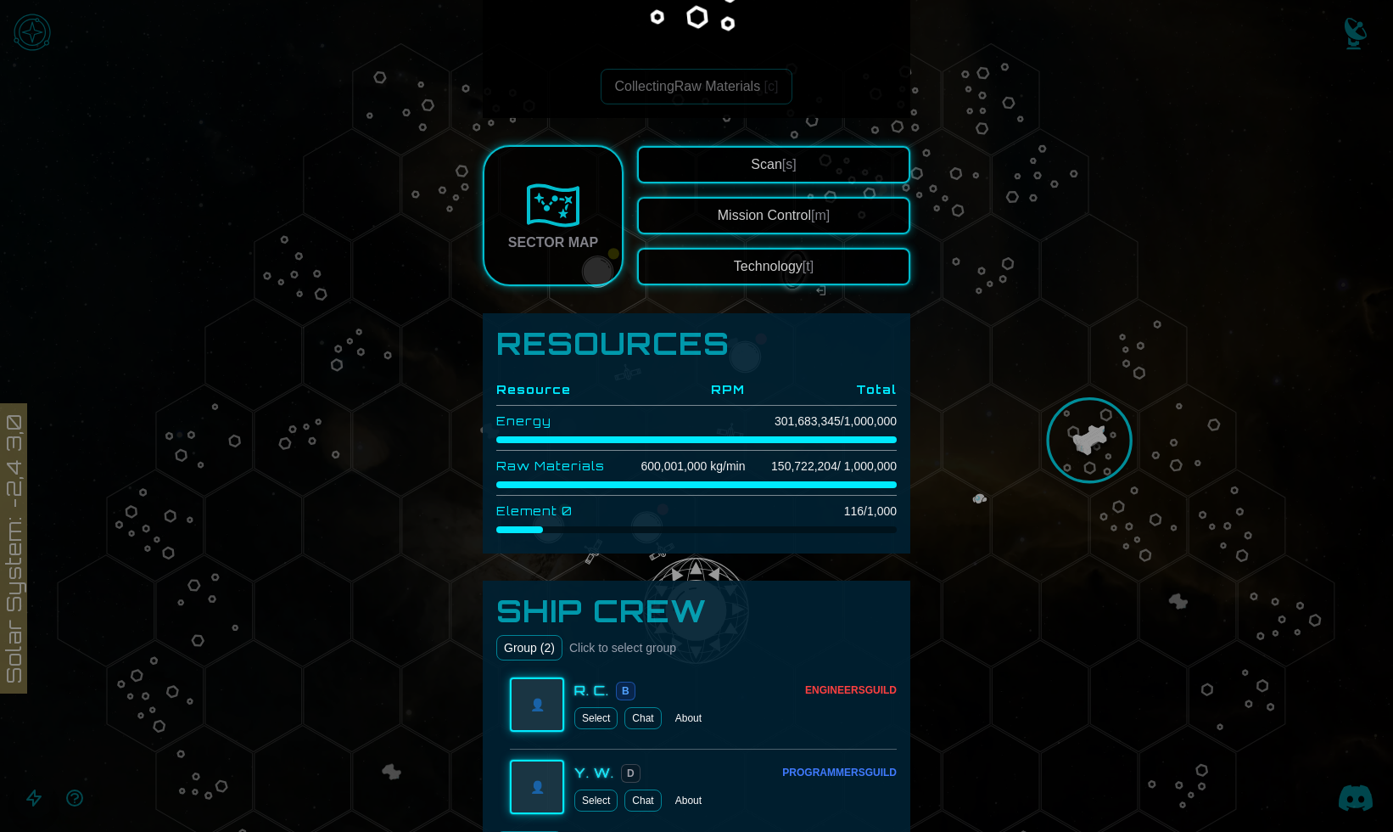
scroll to position [257, 0]
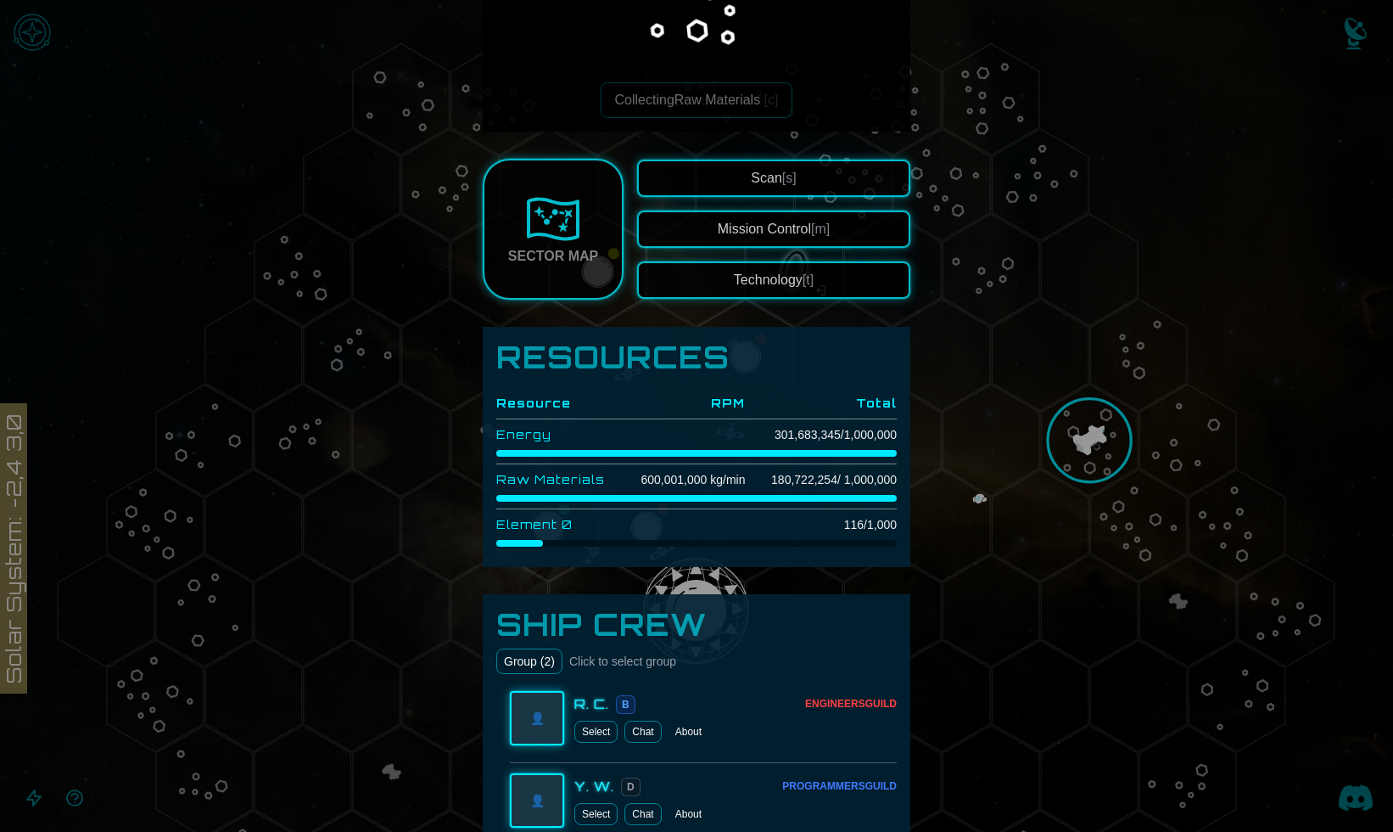
click at [1105, 459] on div at bounding box center [696, 416] width 1393 height 832
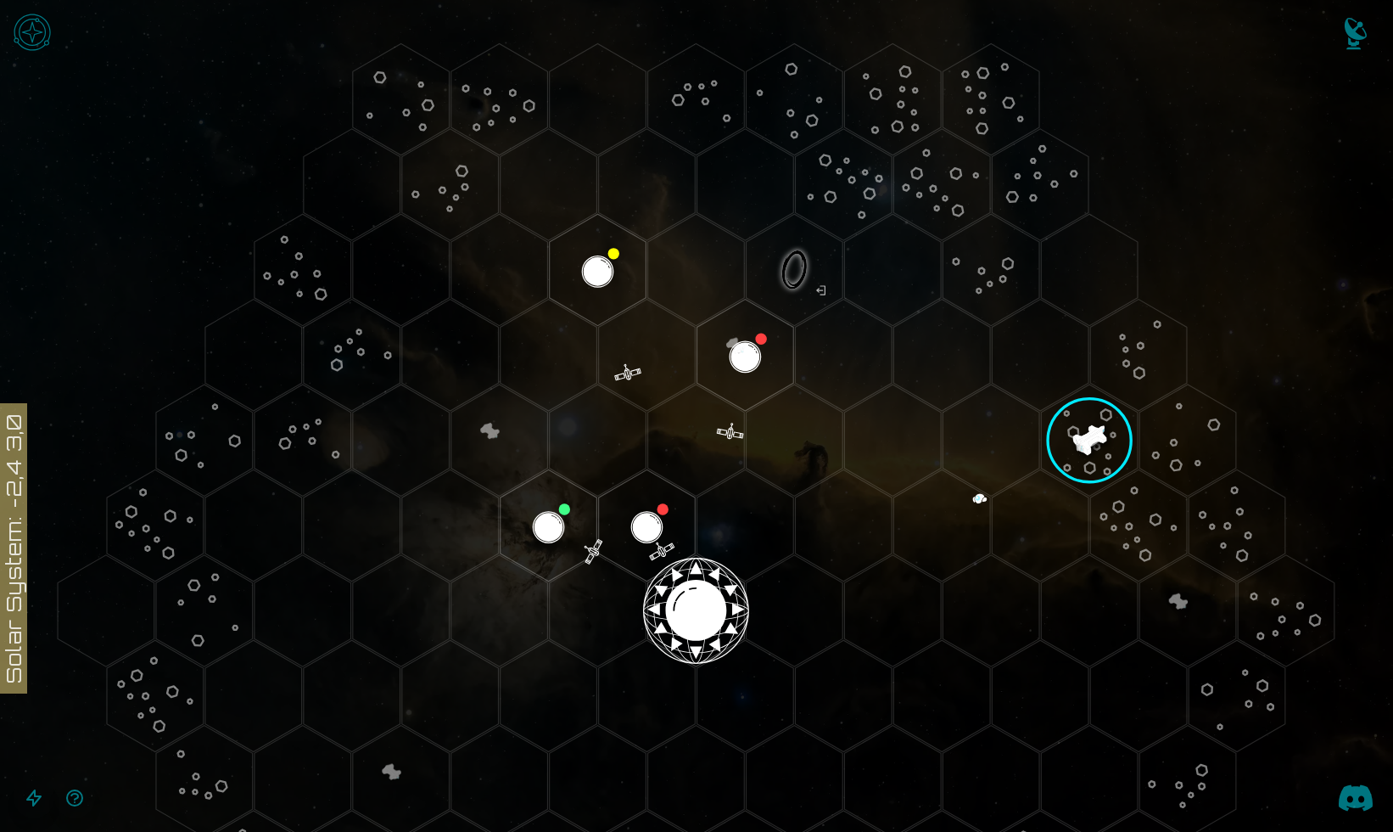
click at [1098, 488] on image at bounding box center [1089, 440] width 125 height 125
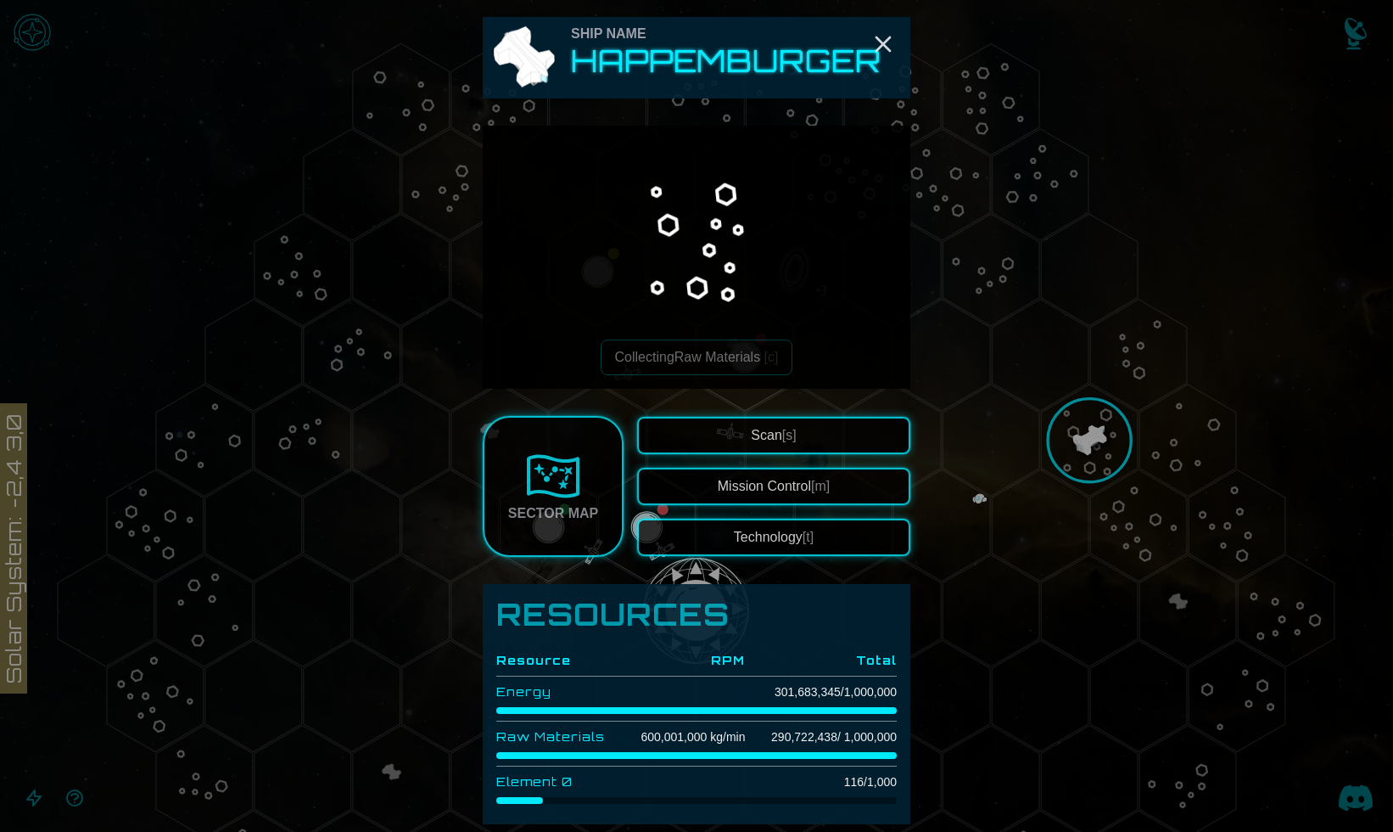
click at [806, 533] on span "[t]" at bounding box center [808, 536] width 11 height 14
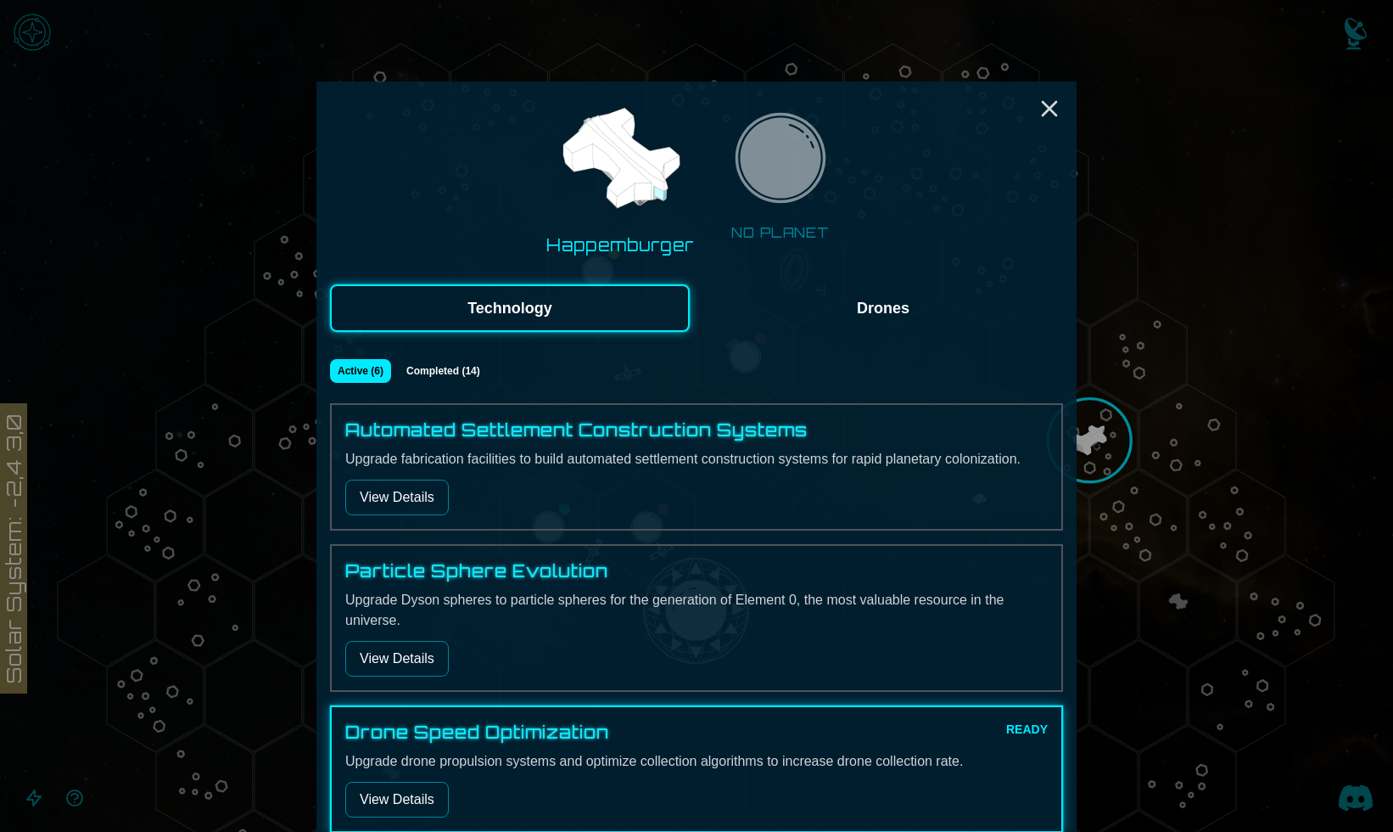
click at [846, 300] on button "Drones" at bounding box center [883, 308] width 360 height 48
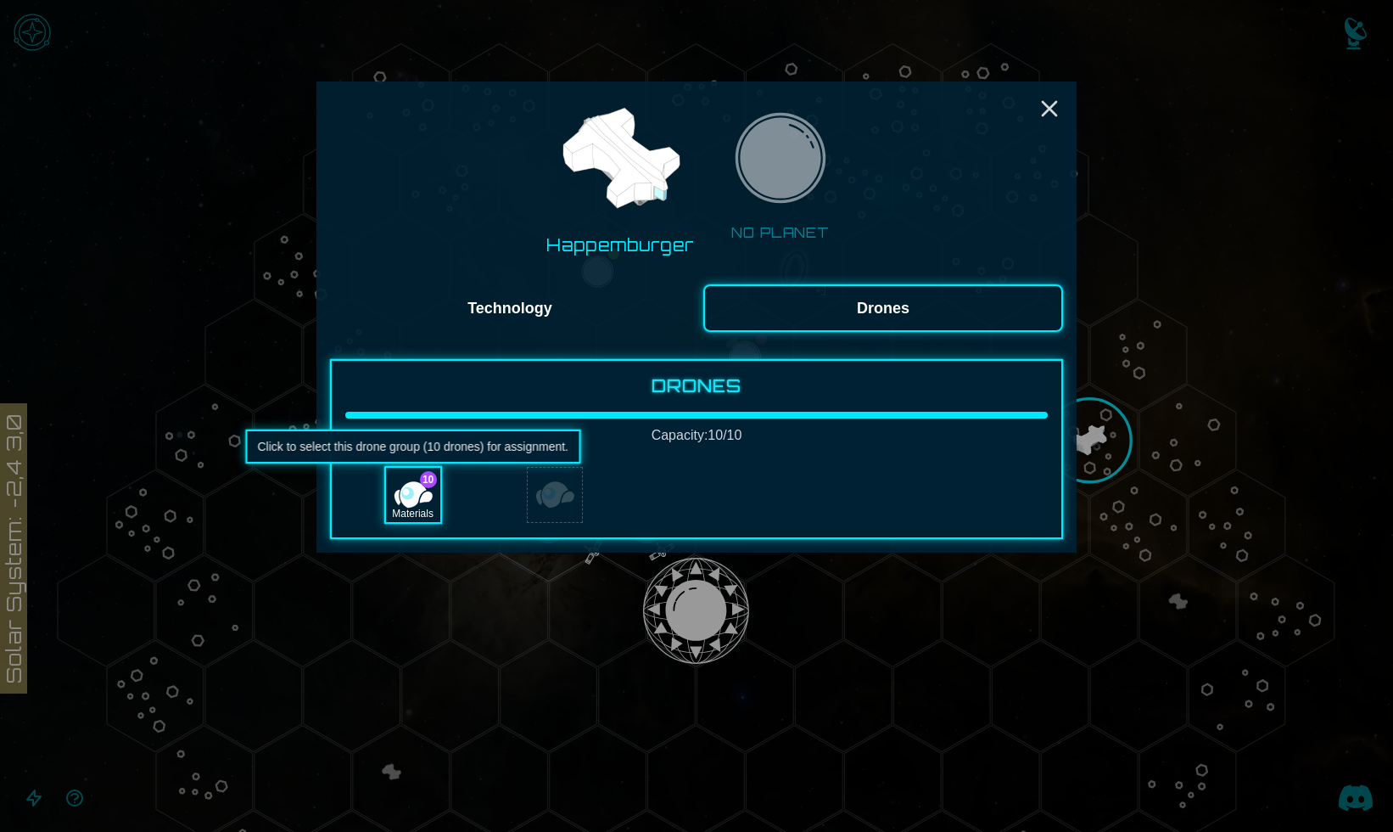
click at [423, 500] on div "Materials" at bounding box center [413, 495] width 54 height 54
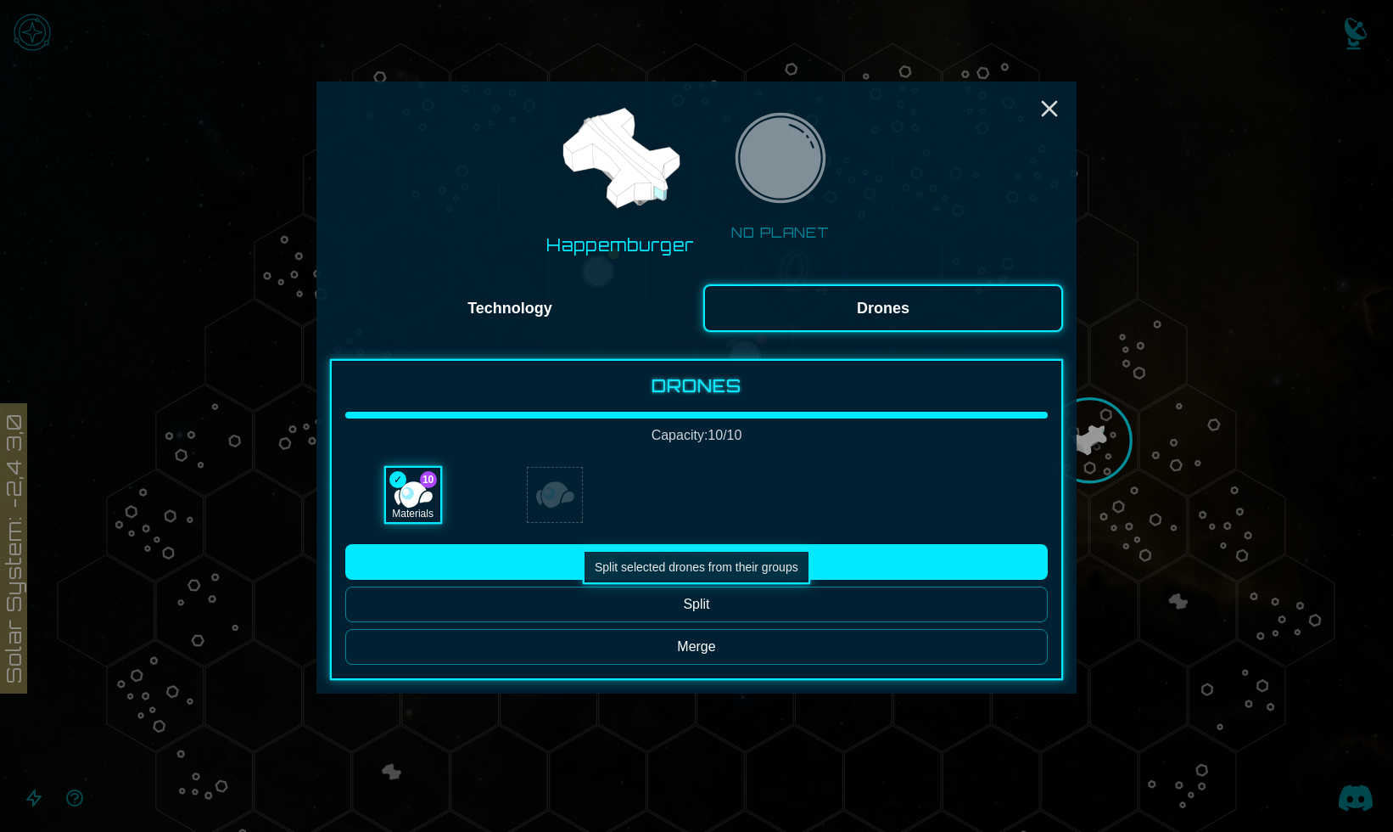
click at [635, 602] on button "Split" at bounding box center [696, 604] width 703 height 36
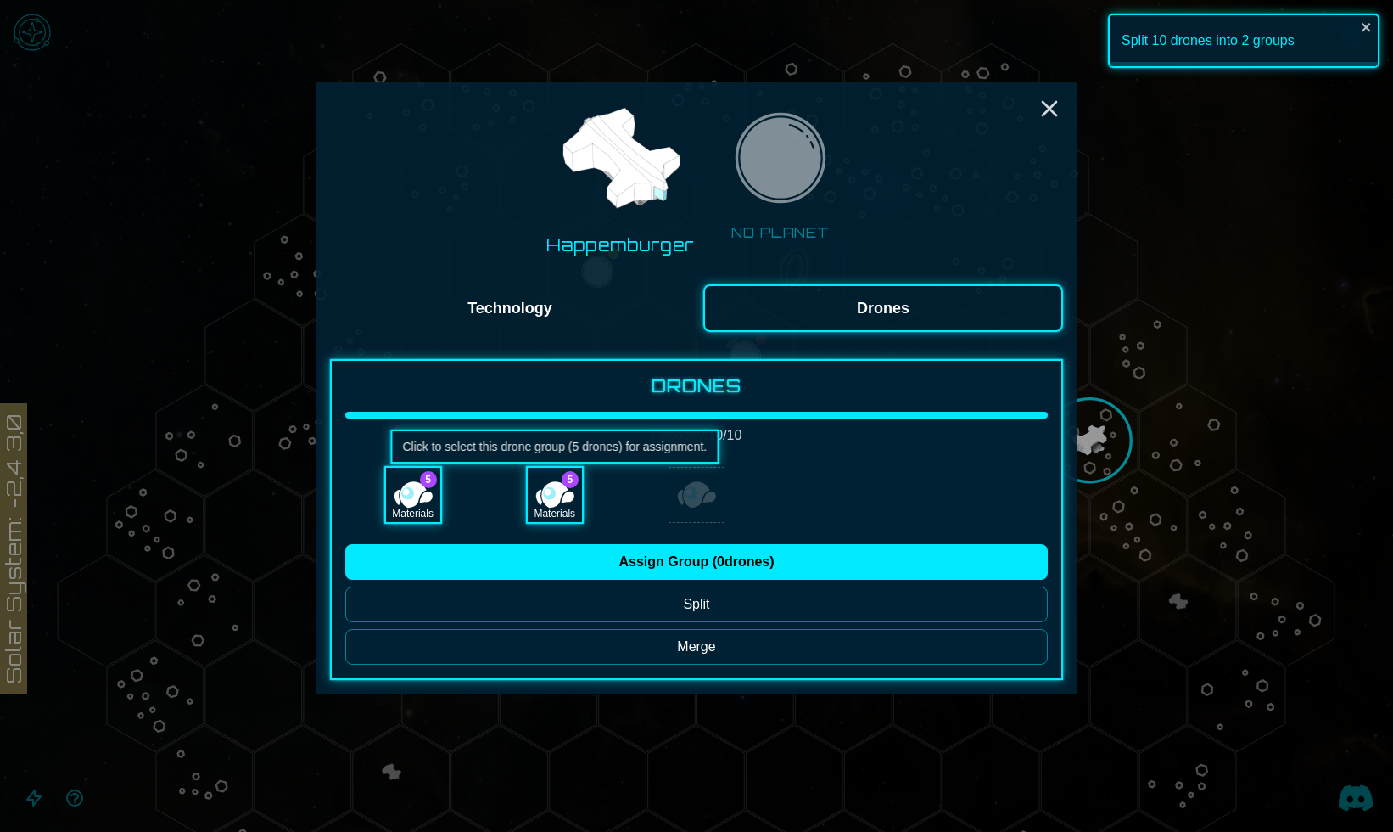
click at [567, 500] on div "Materials" at bounding box center [555, 495] width 54 height 54
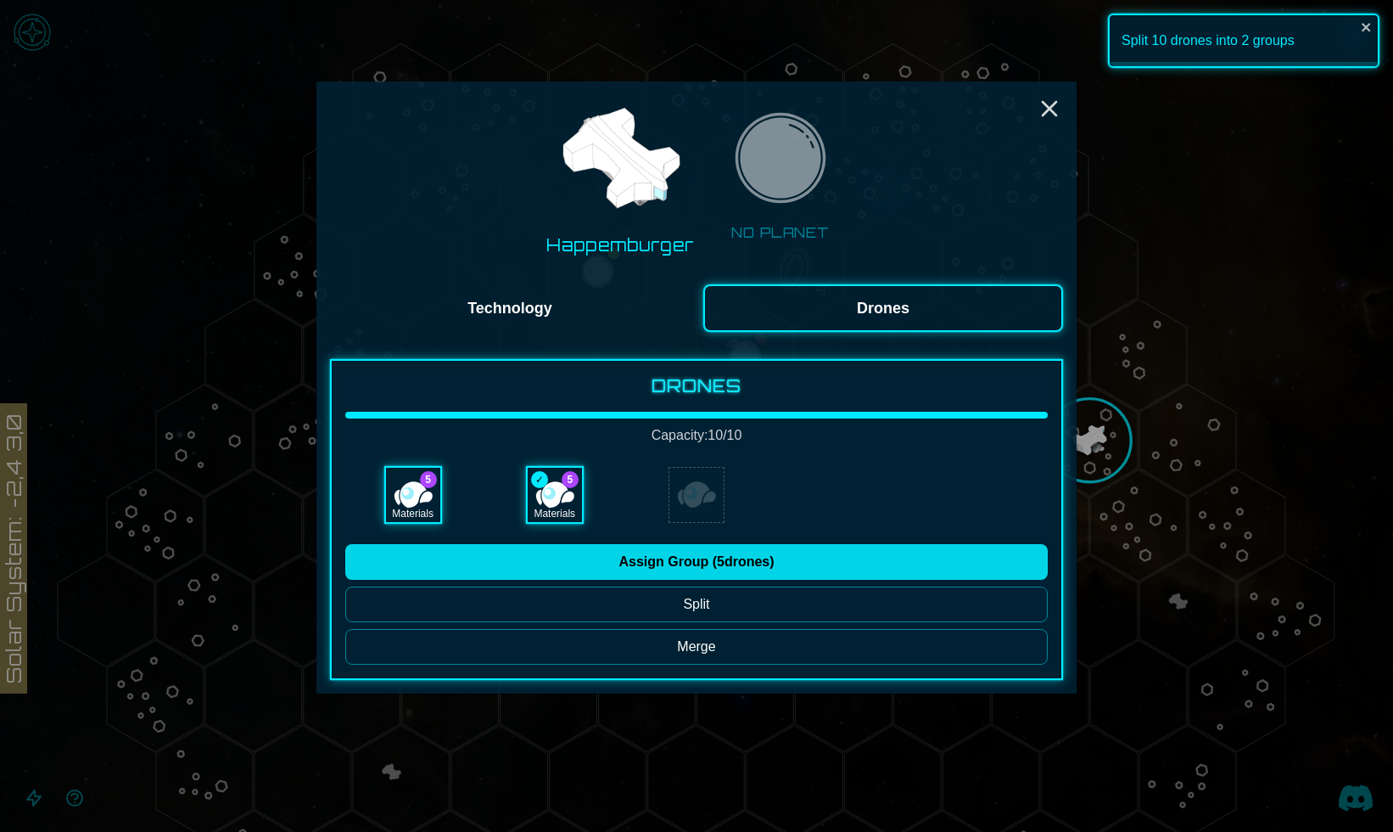
click at [613, 557] on button "Assign Group ( 5 drones)" at bounding box center [696, 562] width 703 height 36
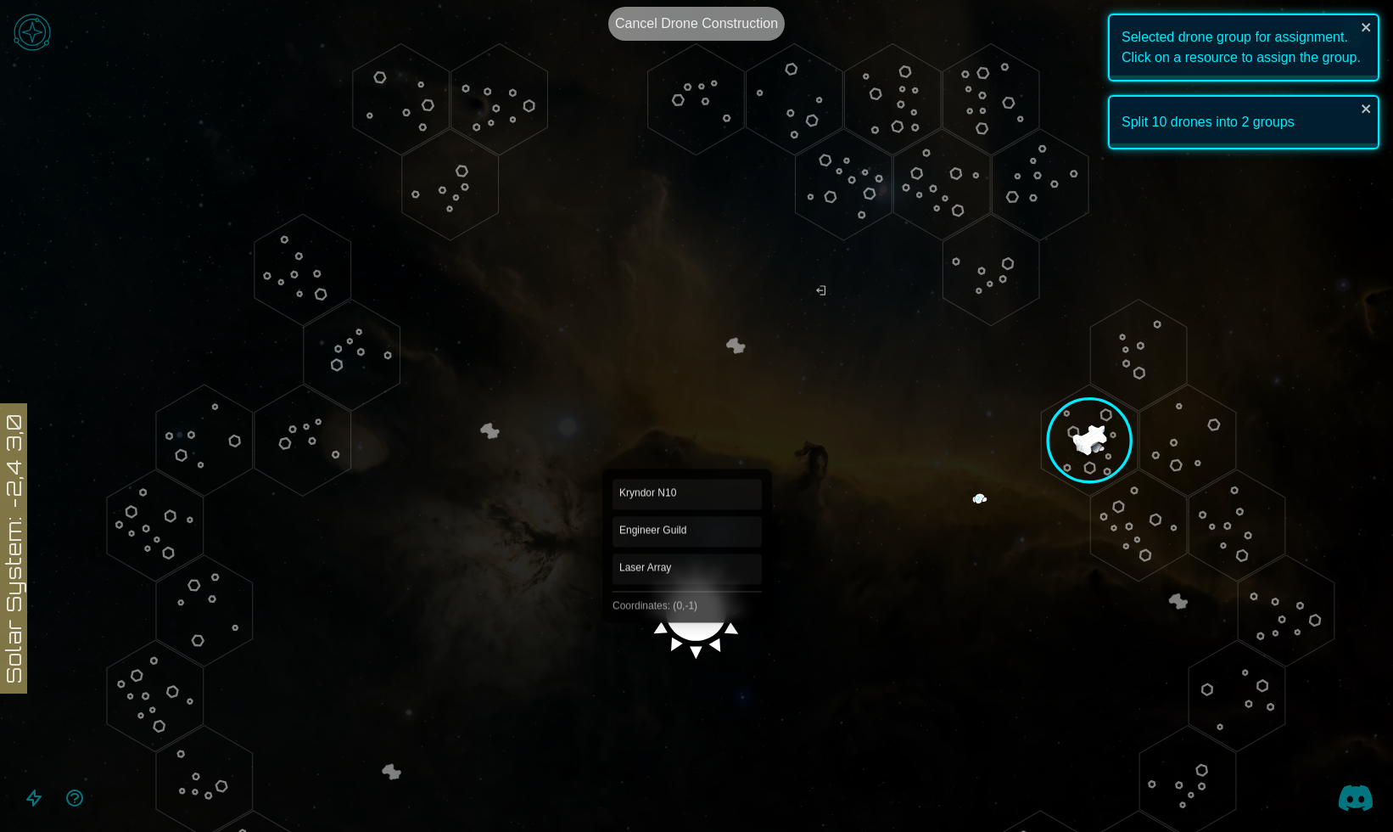
click at [687, 609] on image at bounding box center [697, 605] width 114 height 114
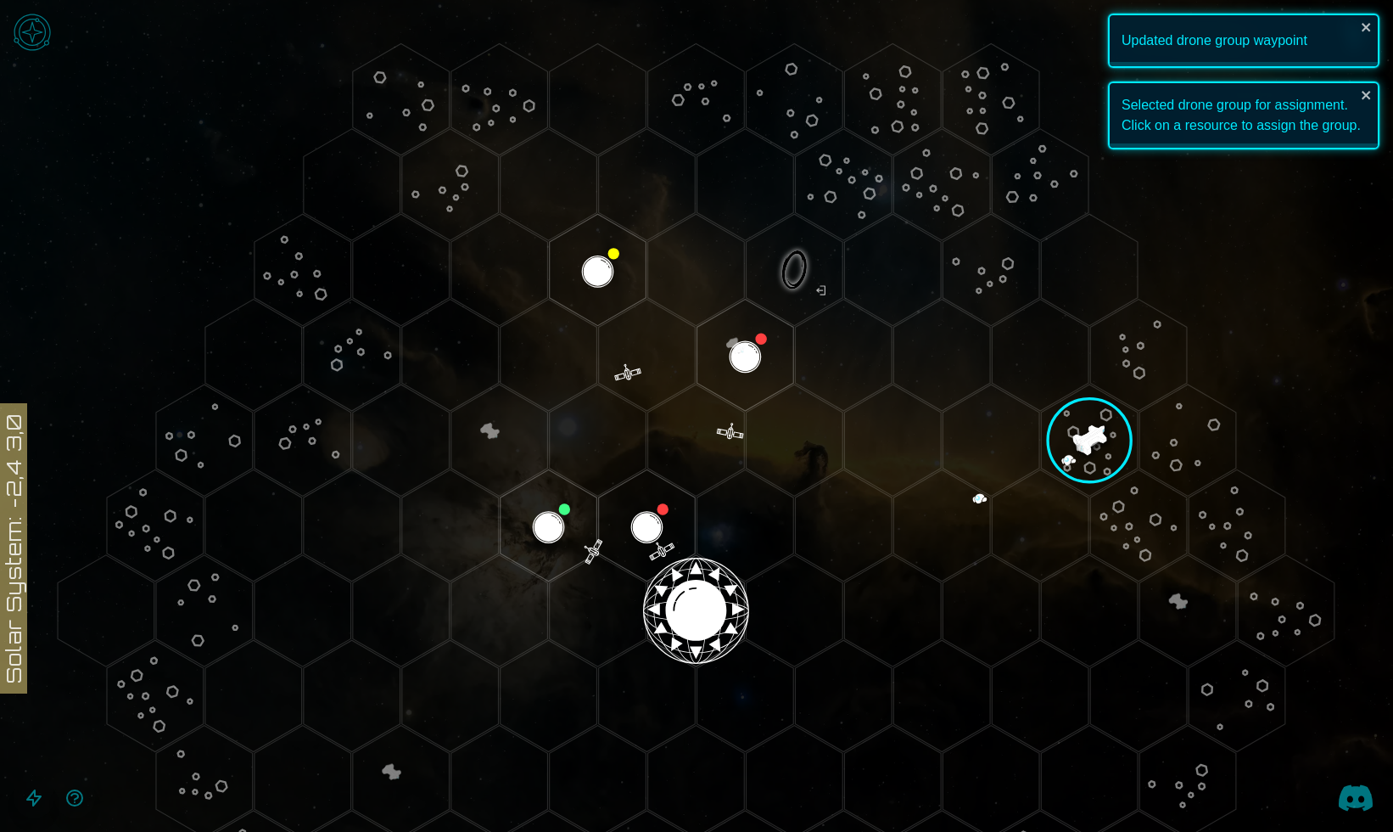
click at [1091, 436] on image at bounding box center [1089, 440] width 125 height 125
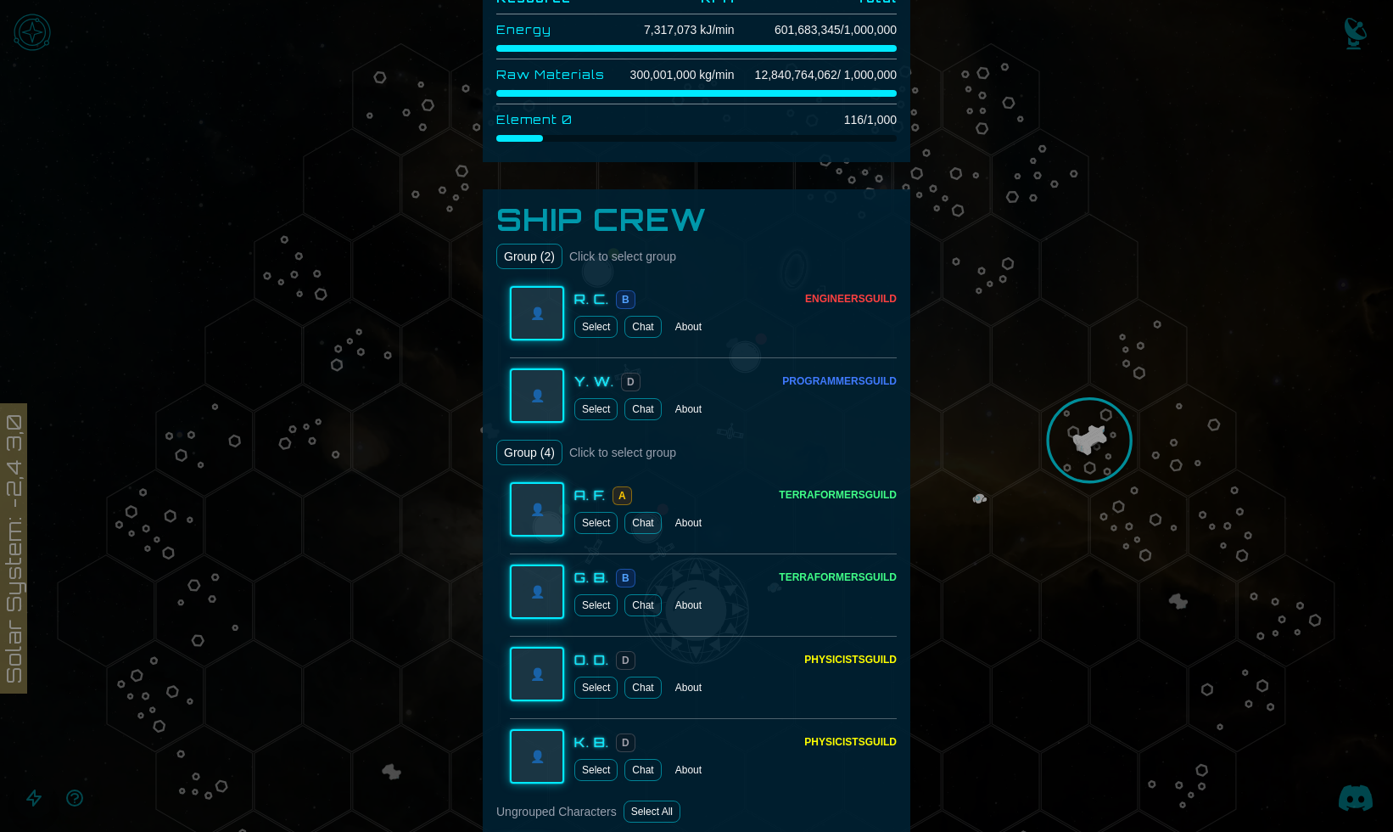
scroll to position [679, 0]
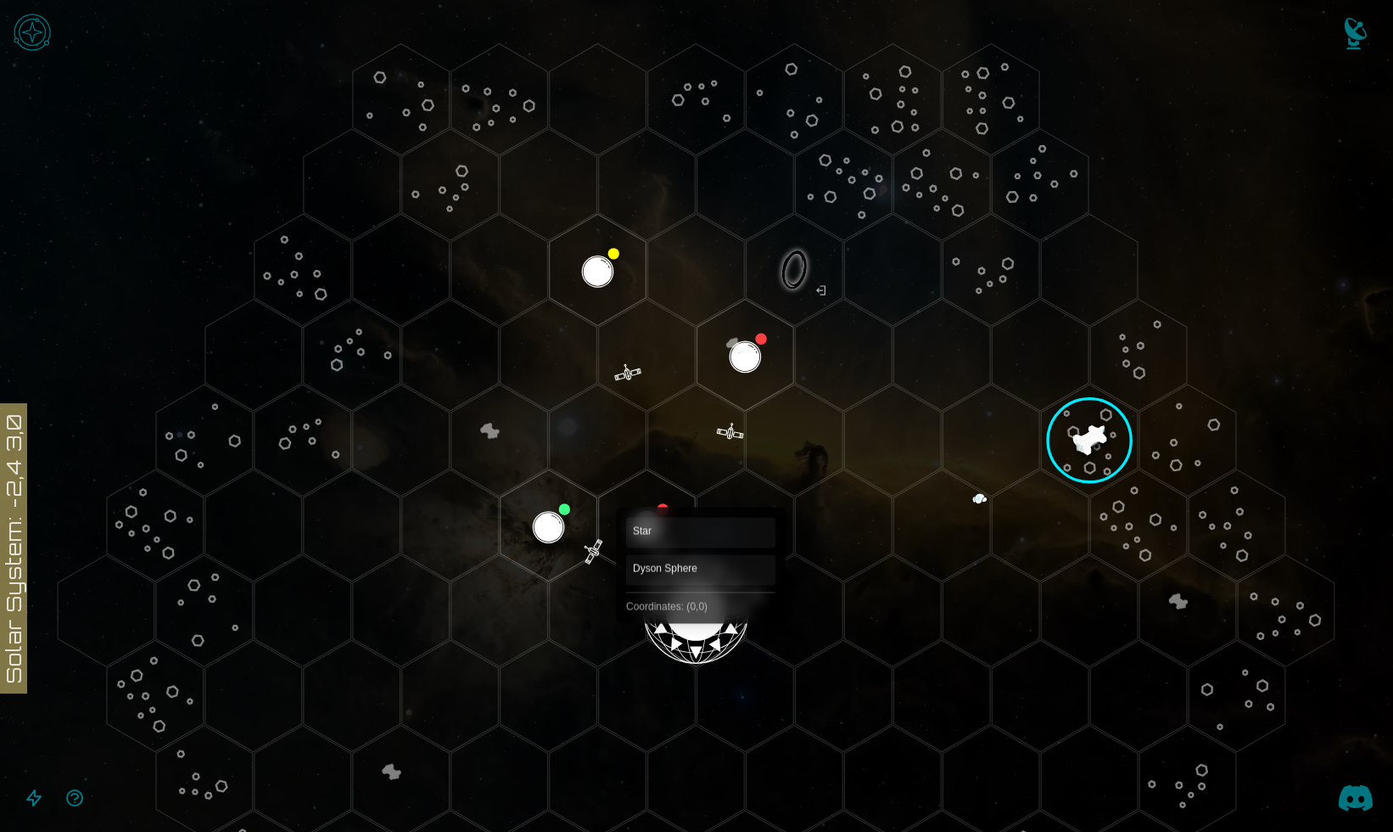
click at [701, 628] on polygon "Hex at coordinates 0,0, clickable" at bounding box center [696, 610] width 97 height 111
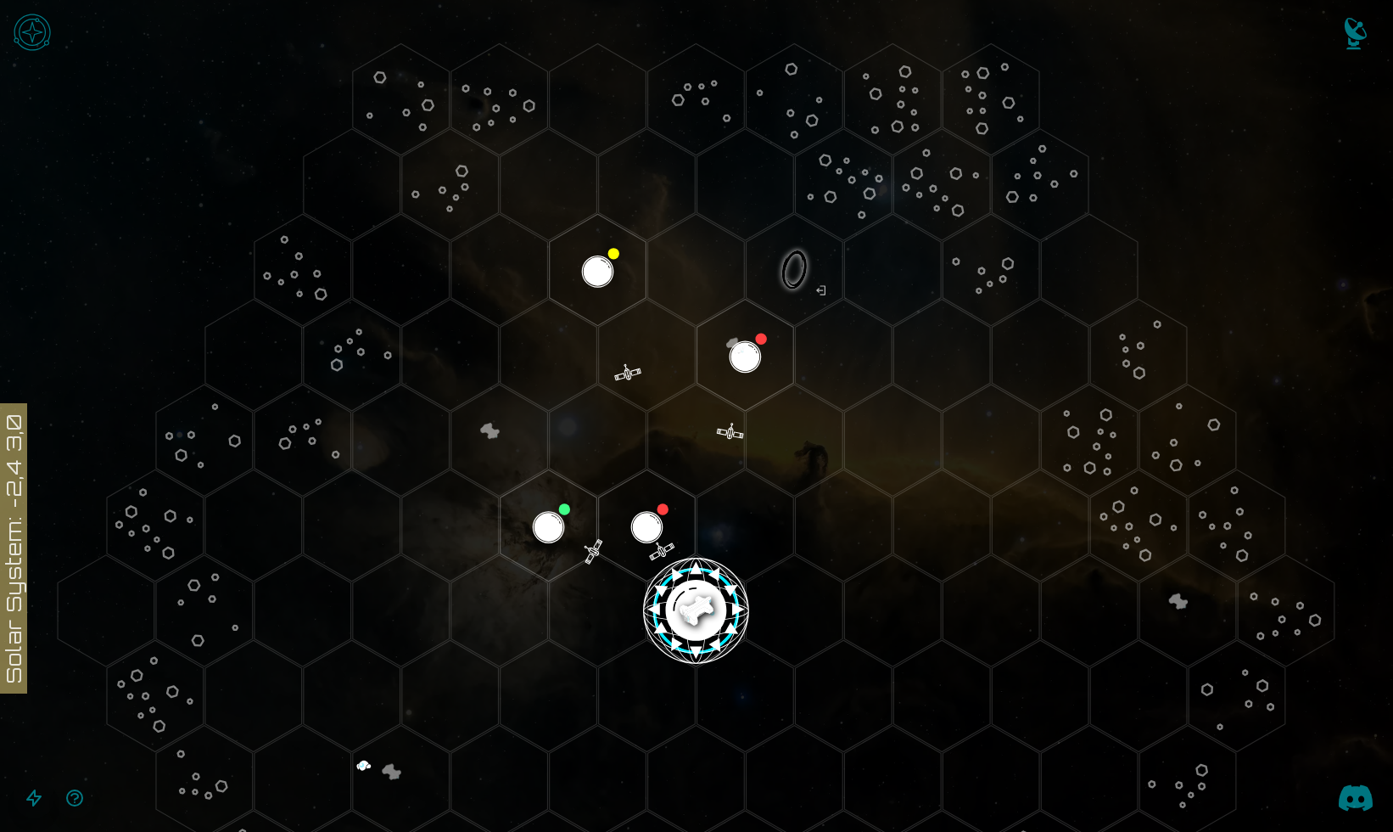
click at [702, 594] on image at bounding box center [697, 611] width 114 height 114
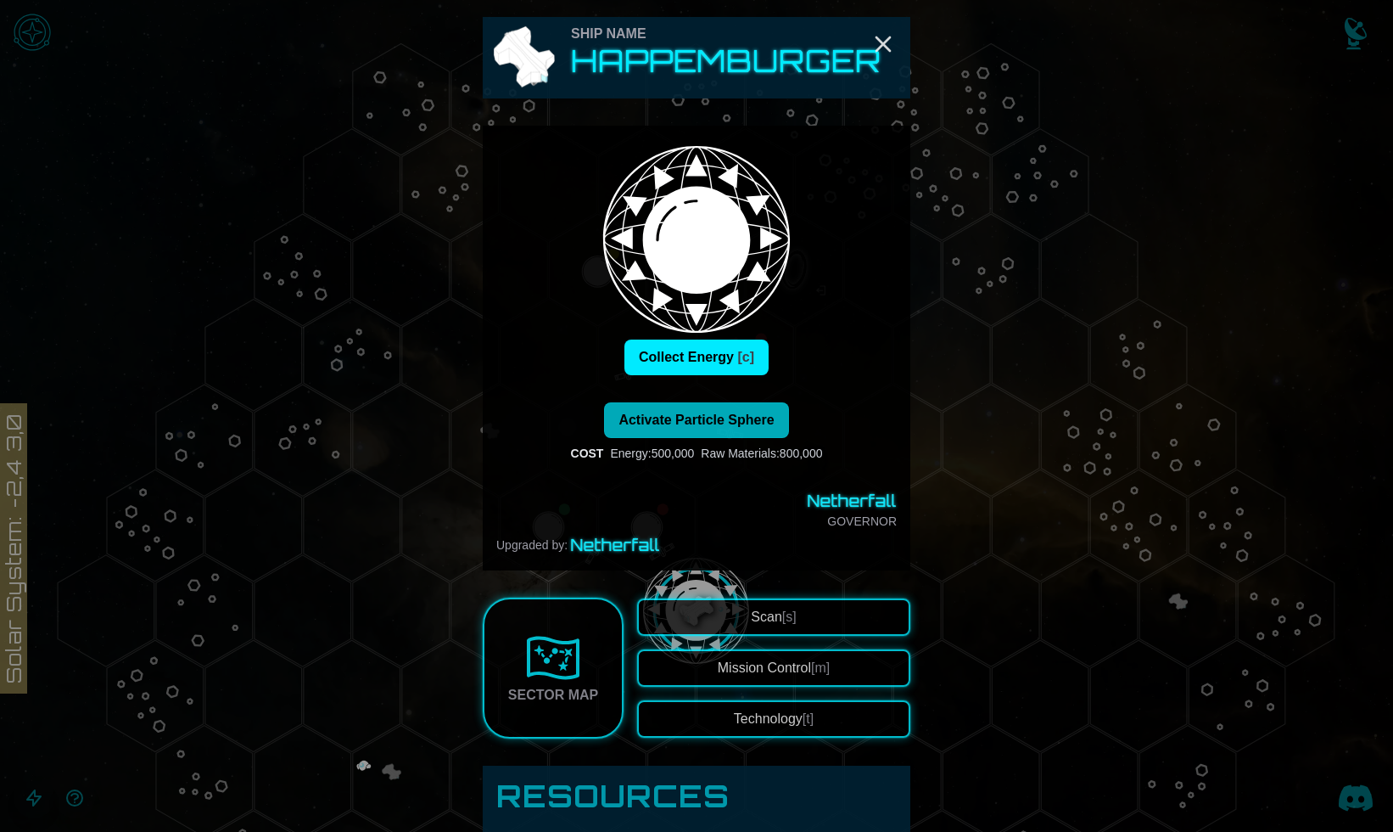
click at [706, 416] on span "Activate Particle Sphere" at bounding box center [696, 419] width 155 height 14
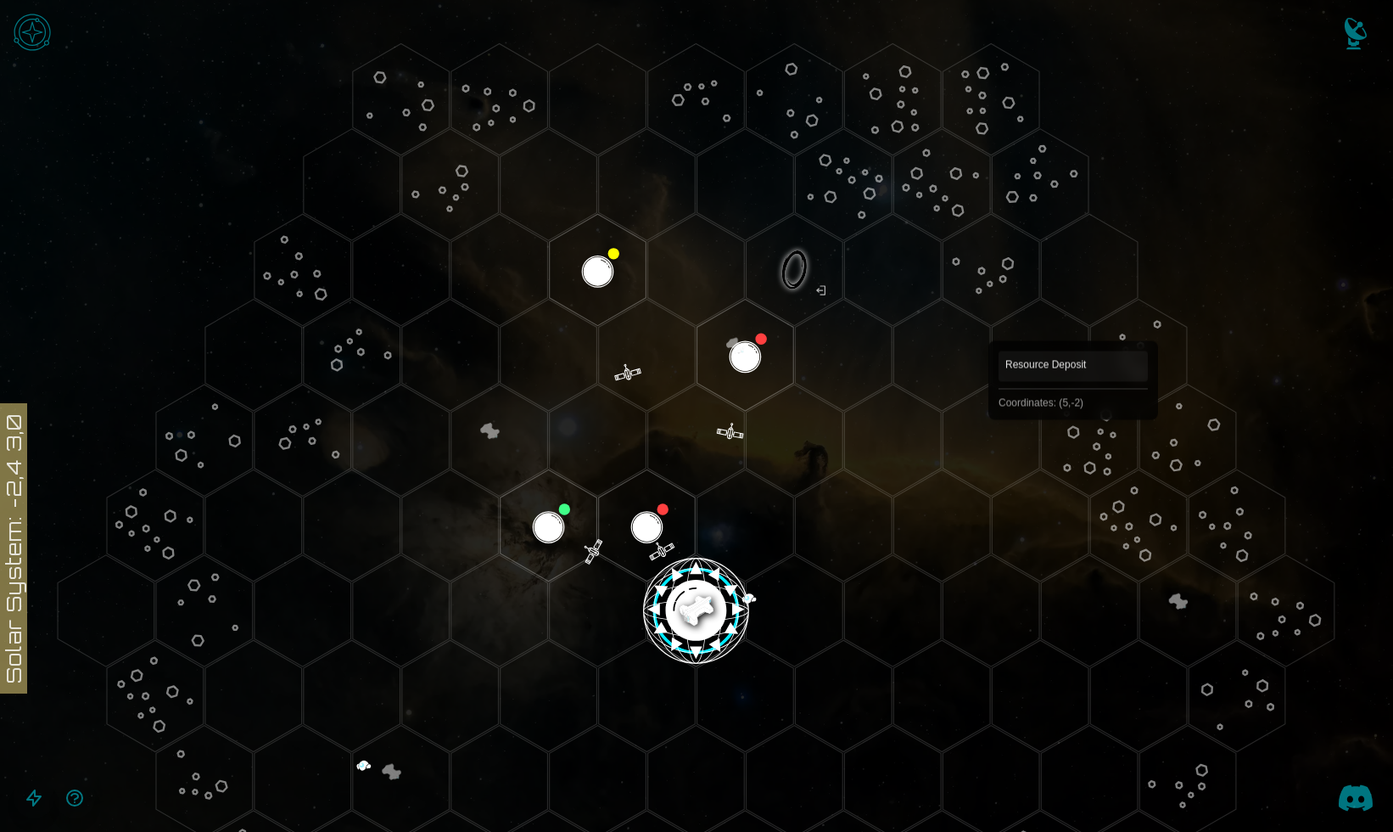
click at [1073, 444] on polygon "Hex at coordinates 5,-2, clickable" at bounding box center [1089, 439] width 97 height 111
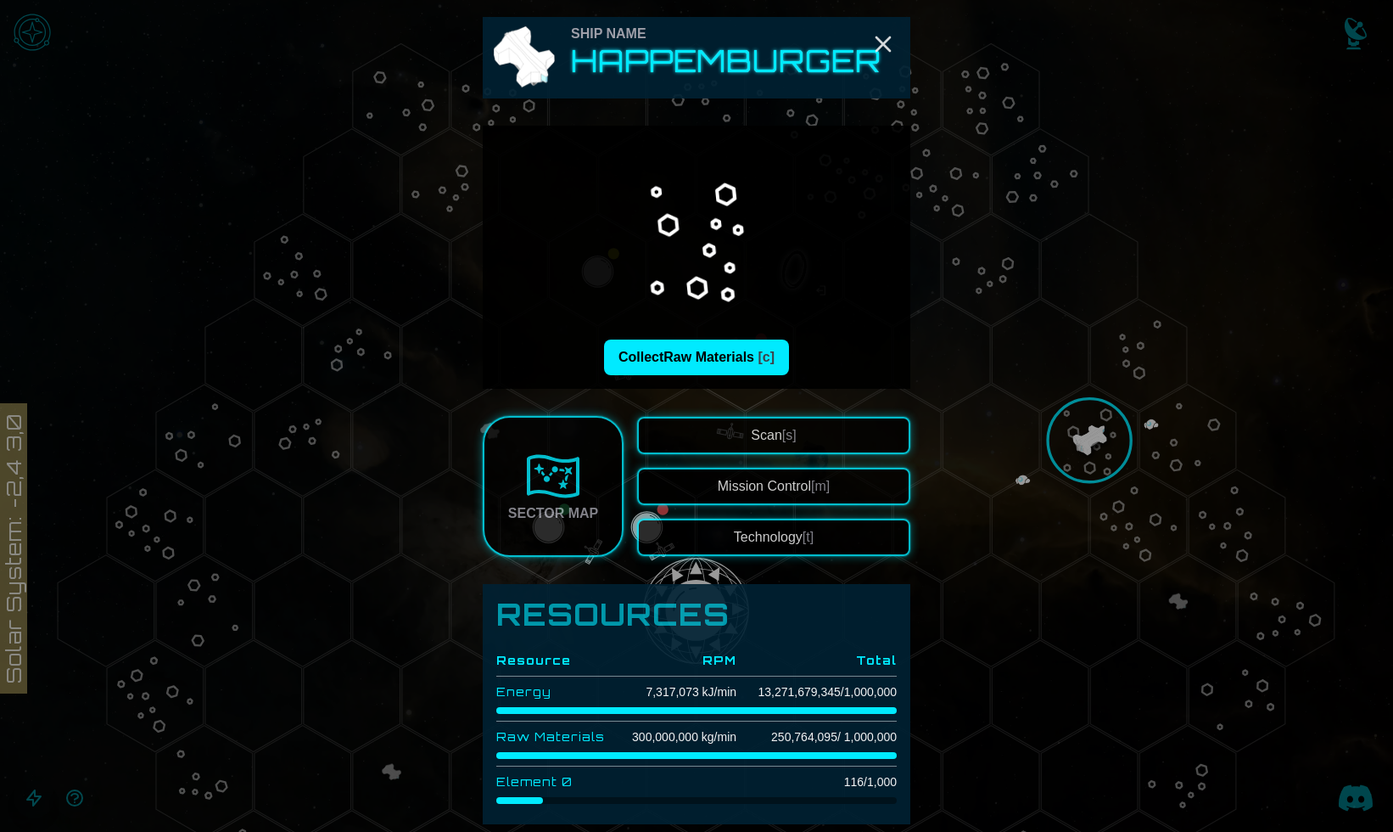
click at [966, 557] on div at bounding box center [696, 416] width 1393 height 832
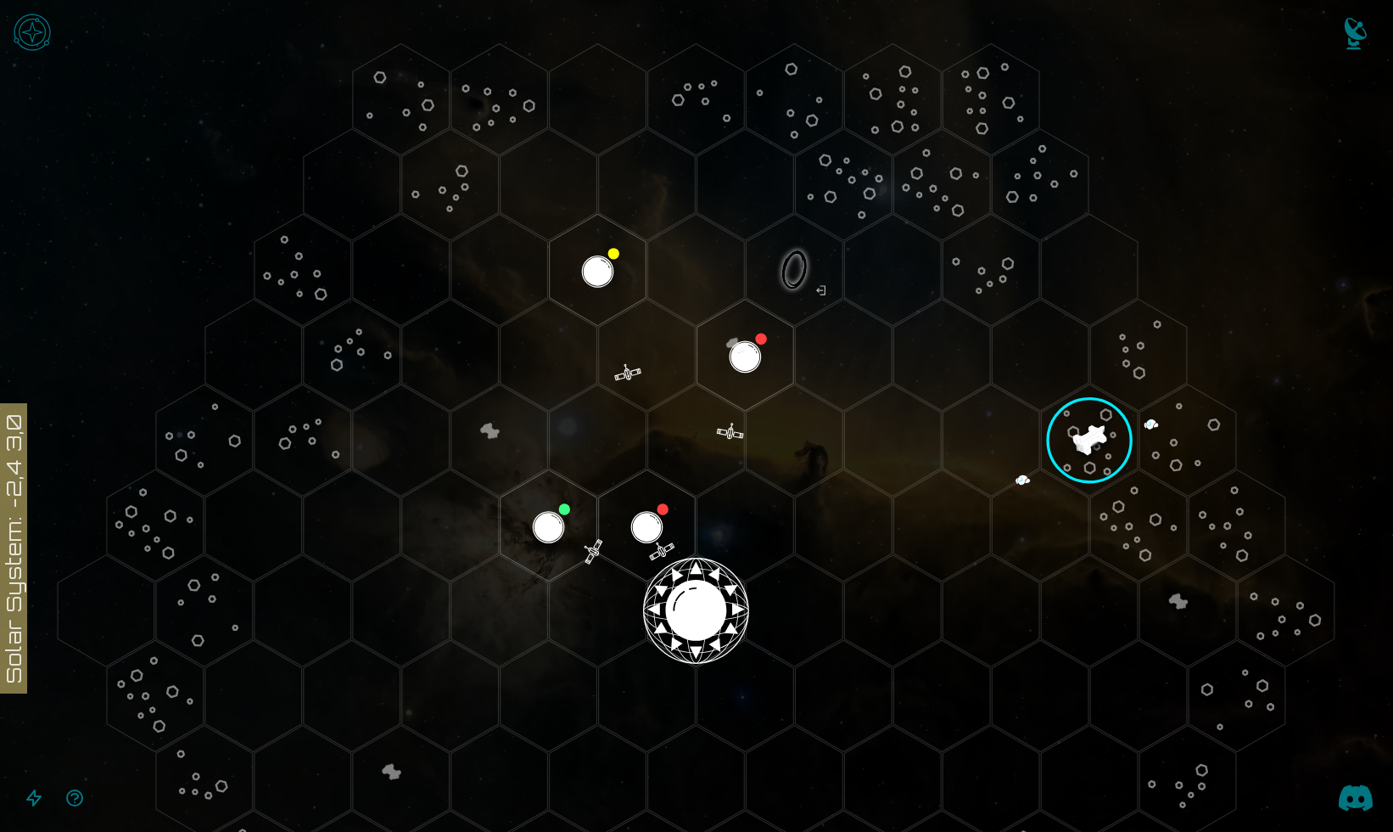
click at [708, 583] on polygon "Hex at coordinates 0,0, clickable" at bounding box center [696, 610] width 97 height 111
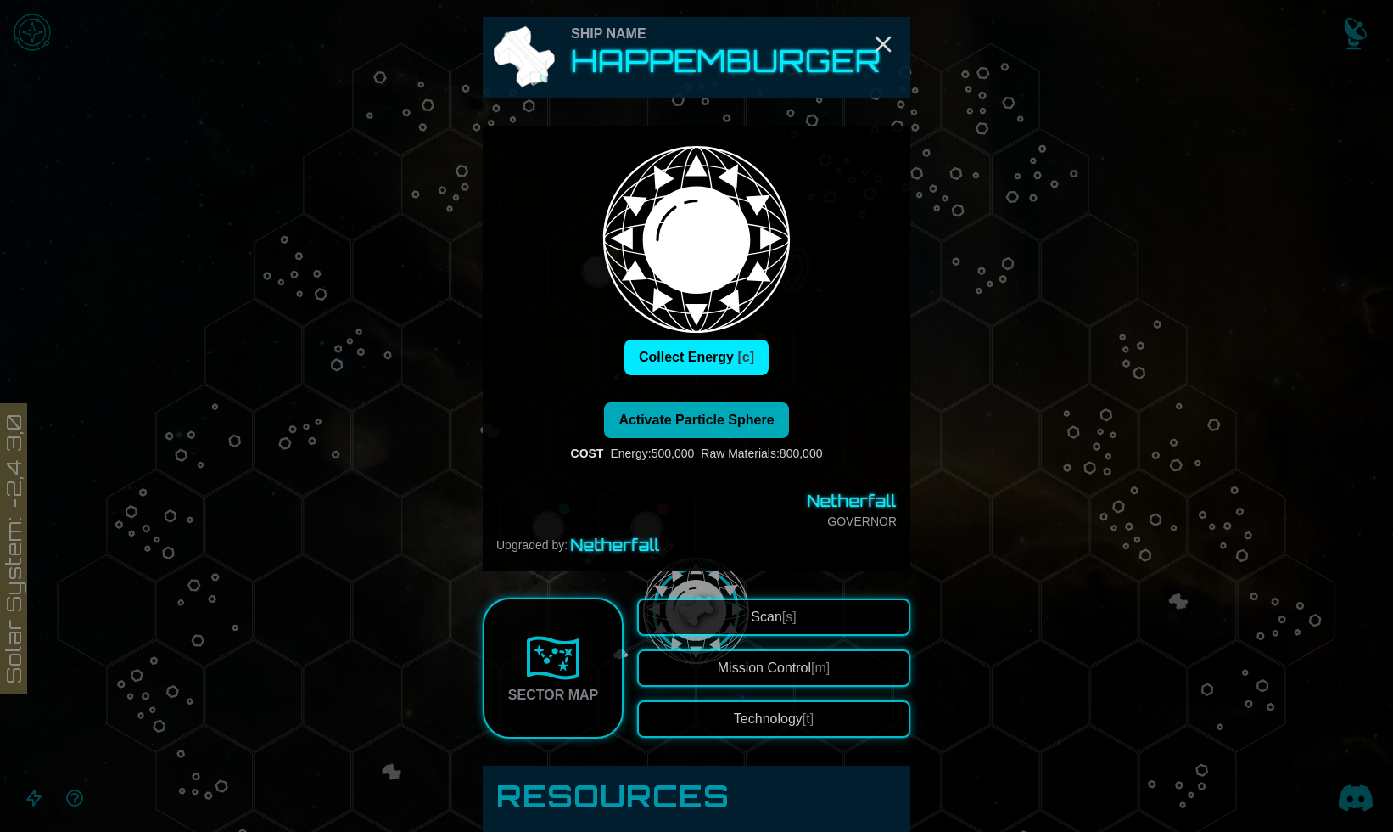
click at [712, 434] on button "Activate Particle Sphere" at bounding box center [696, 420] width 184 height 36
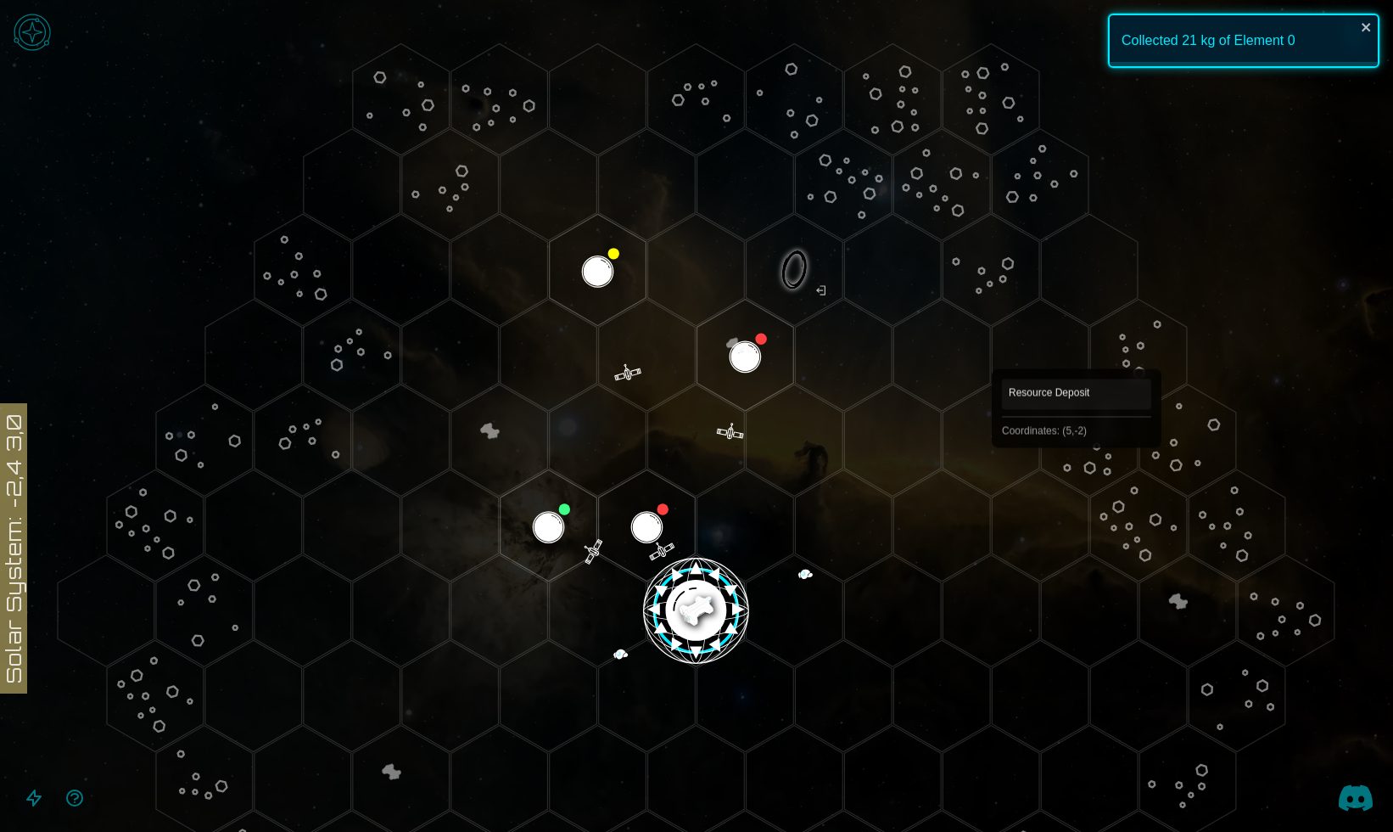
click at [1077, 472] on polygon "Hex at coordinates 5,-2, clickable" at bounding box center [1089, 439] width 97 height 111
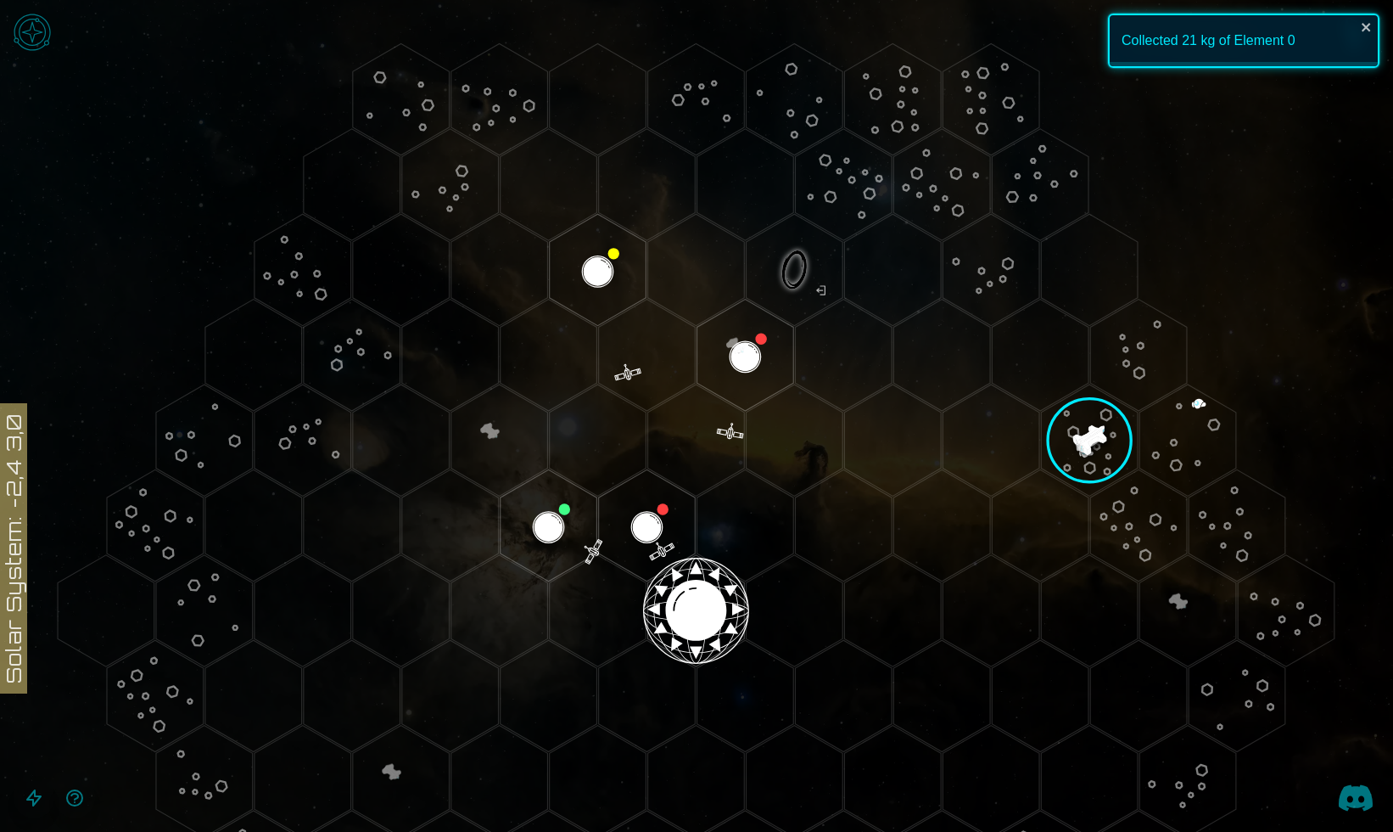
click at [1077, 471] on image at bounding box center [1089, 440] width 125 height 125
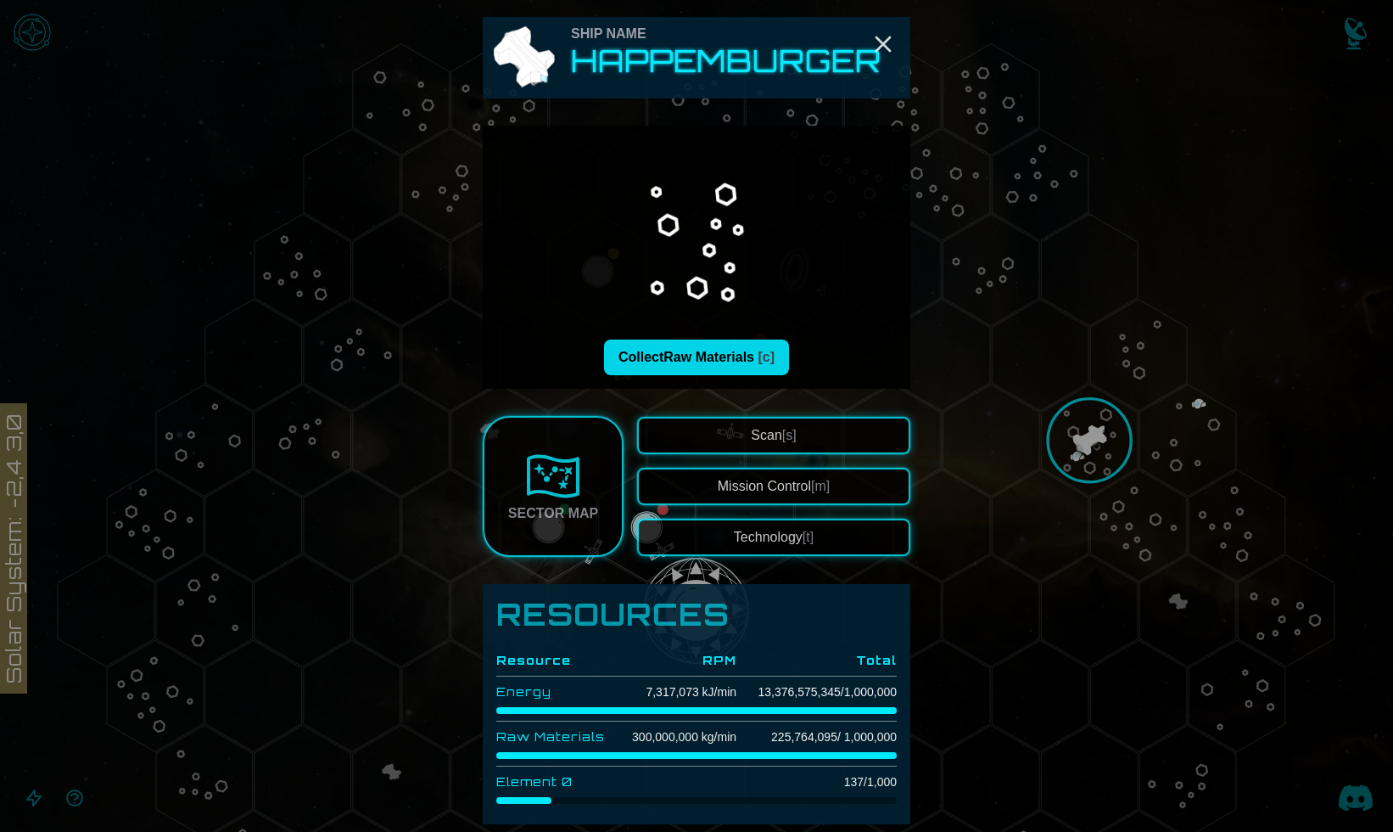
click at [755, 351] on button "Collect Raw Materials [c]" at bounding box center [696, 357] width 185 height 36
click at [1029, 305] on div at bounding box center [696, 416] width 1393 height 832
